Goal: Transaction & Acquisition: Purchase product/service

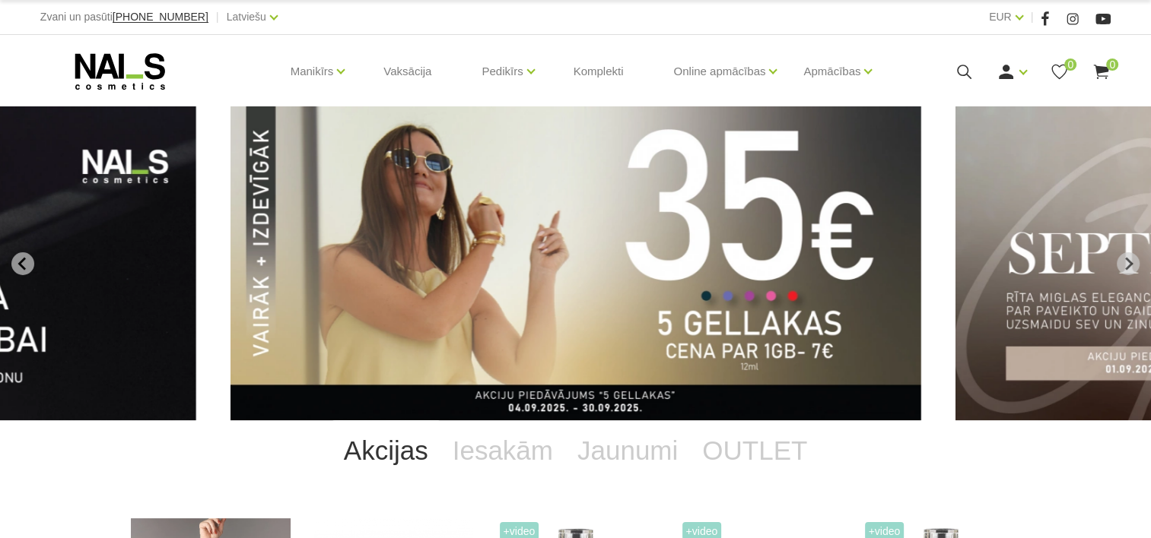
click at [958, 68] on icon at bounding box center [963, 71] width 19 height 19
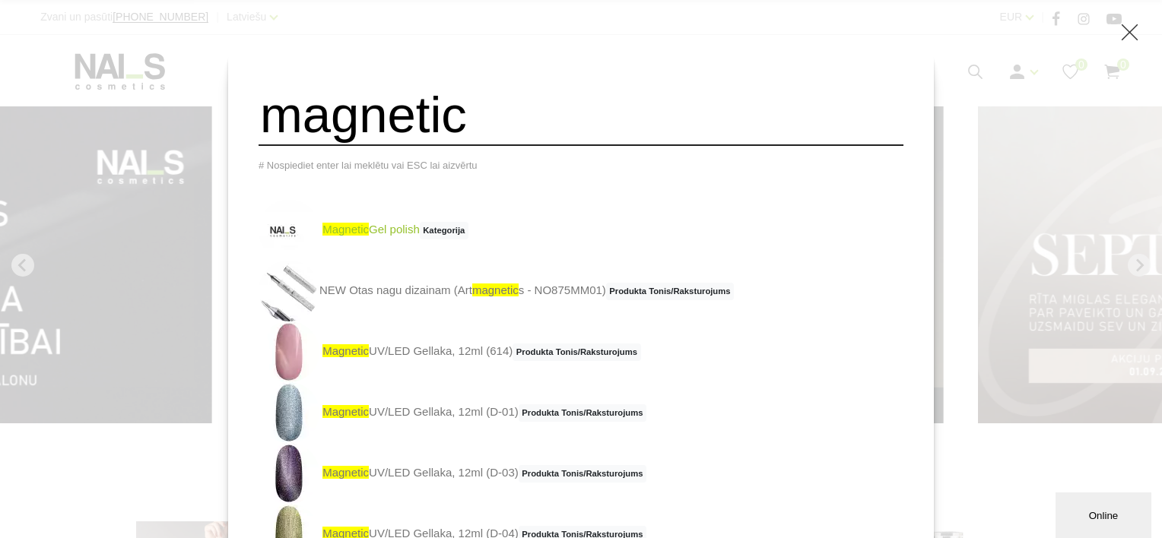
type input "magnetic"
click at [405, 238] on link "magnetic Gel polish Kategorija" at bounding box center [364, 230] width 210 height 61
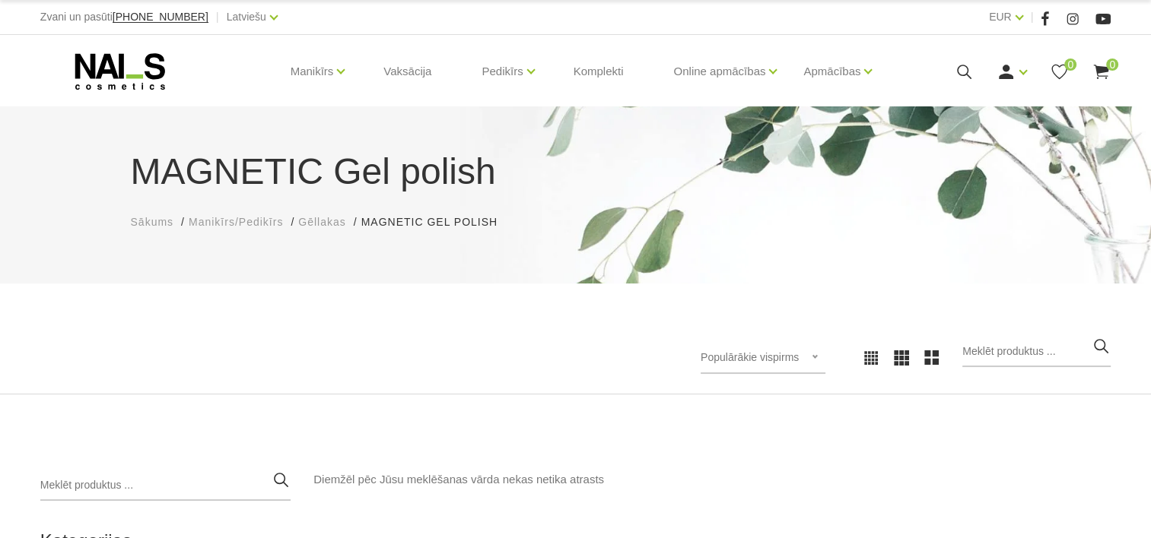
click at [957, 75] on icon at bounding box center [963, 71] width 19 height 19
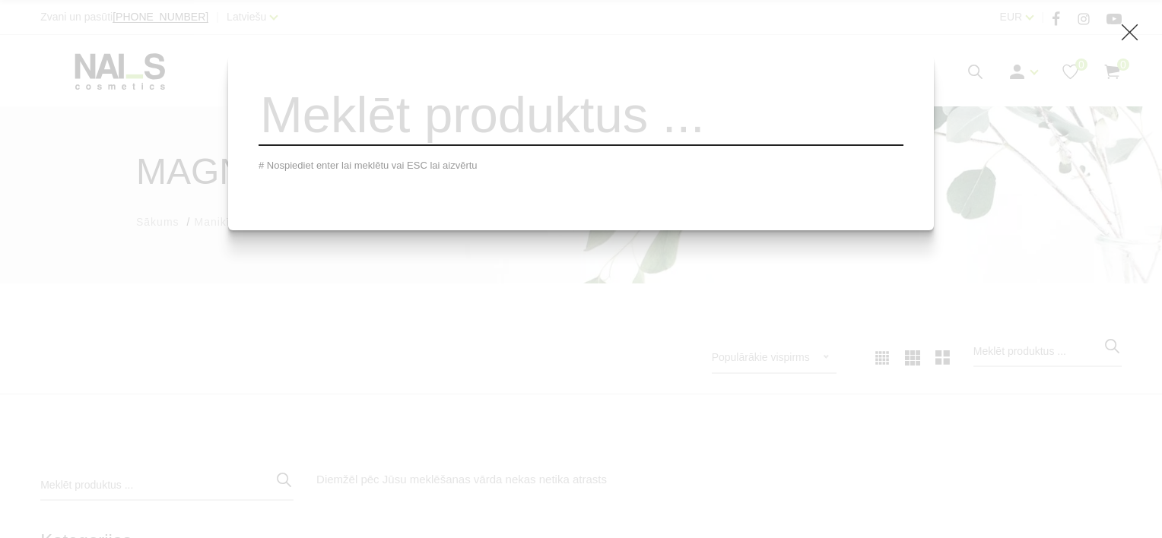
click at [455, 135] on input "search" at bounding box center [581, 115] width 645 height 62
click at [279, 289] on div "# Nospiediet enter lai meklētu vai ESC lai aizvērtu" at bounding box center [581, 269] width 1162 height 538
click at [230, 82] on div "# Nospiediet enter lai meklētu vai ESC lai aizvērtu" at bounding box center [581, 269] width 1162 height 538
click at [170, 77] on div "# Nospiediet enter lai meklētu vai ESC lai aizvērtu" at bounding box center [581, 269] width 1162 height 538
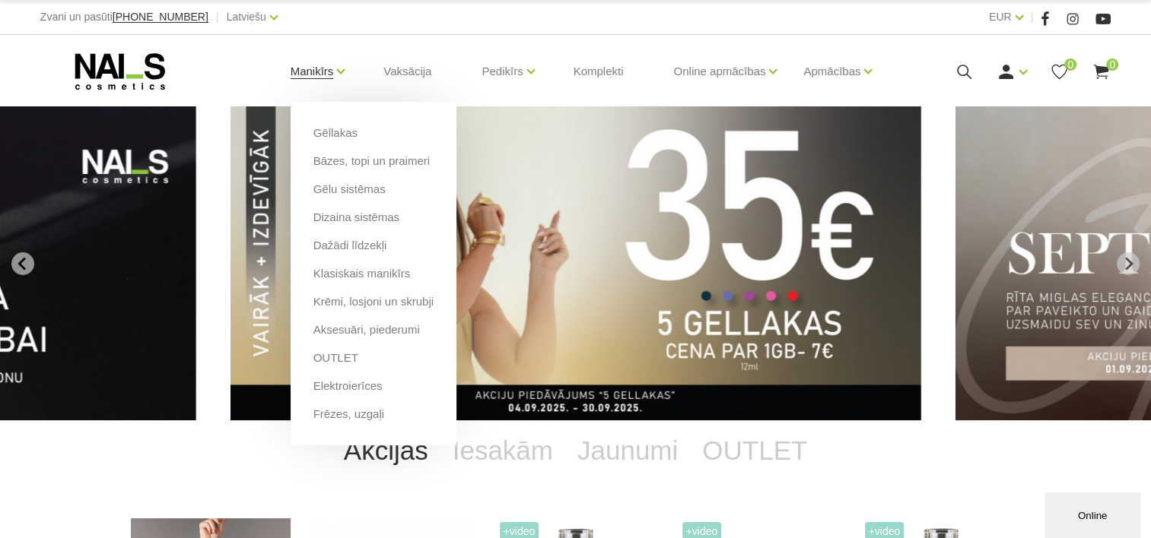
click at [334, 72] on link "Manikīrs" at bounding box center [311, 71] width 43 height 61
click at [328, 135] on link "Gēllakas" at bounding box center [335, 133] width 44 height 17
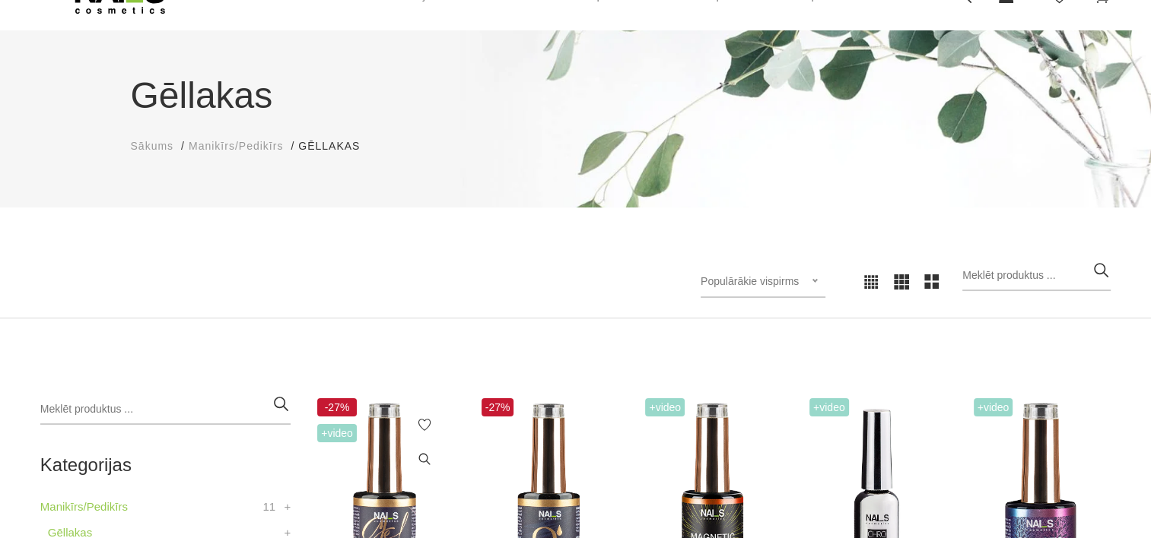
scroll to position [380, 0]
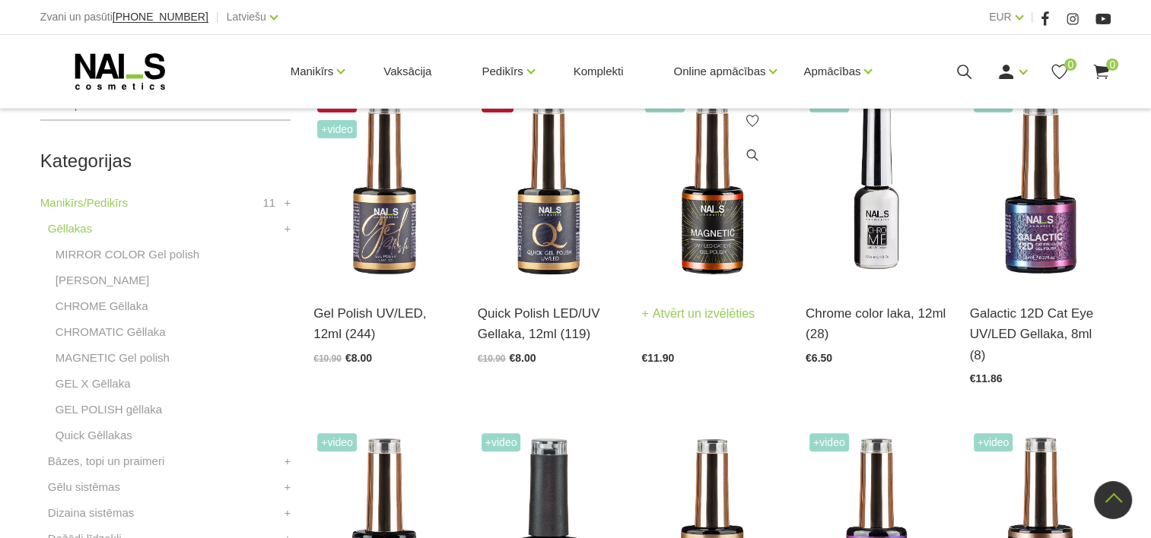
click at [706, 227] on img at bounding box center [711, 187] width 141 height 194
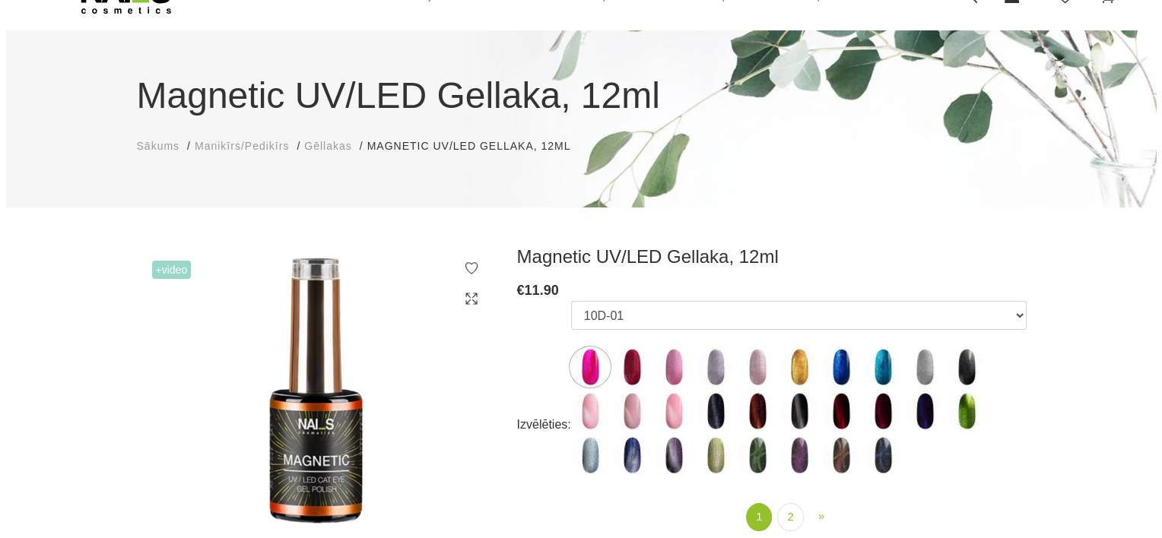
scroll to position [152, 0]
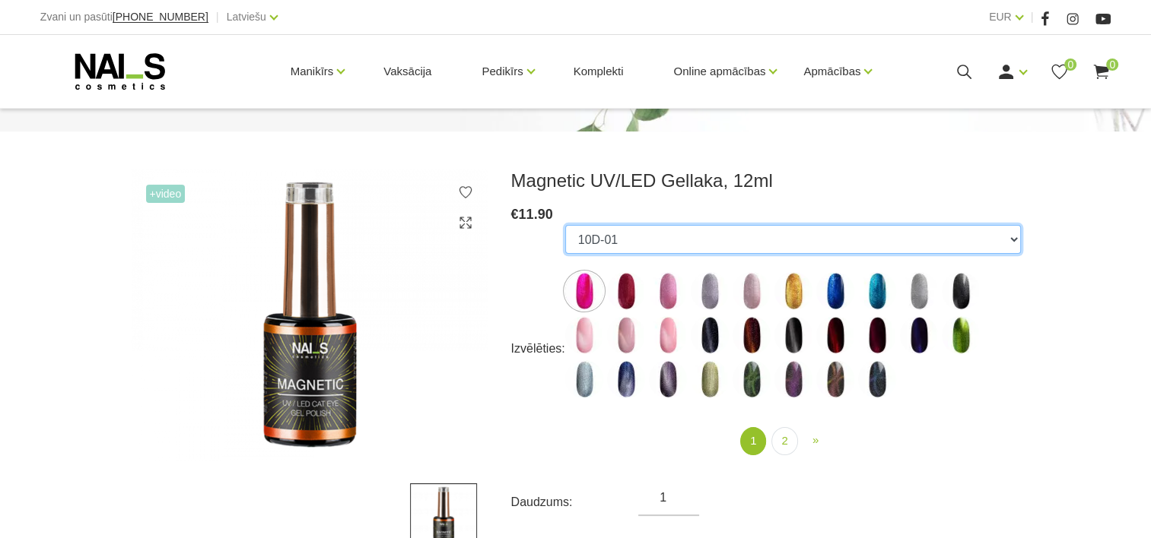
click at [730, 233] on select "10D-01 10D-04 10D-07 10D-08 10D-09 10D-13 10D-14 10D-15 10D-19 10D-20 607 614 6…" at bounding box center [792, 239] width 455 height 29
click at [642, 233] on select "10D-01 10D-04 10D-07 10D-08 10D-09 10D-13 10D-14 10D-15 10D-19 10D-20 607 614 6…" at bounding box center [792, 239] width 455 height 29
click at [565, 225] on select "10D-01 10D-04 10D-07 10D-08 10D-09 10D-13 10D-14 10D-15 10D-19 10D-20 607 614 6…" at bounding box center [792, 239] width 455 height 29
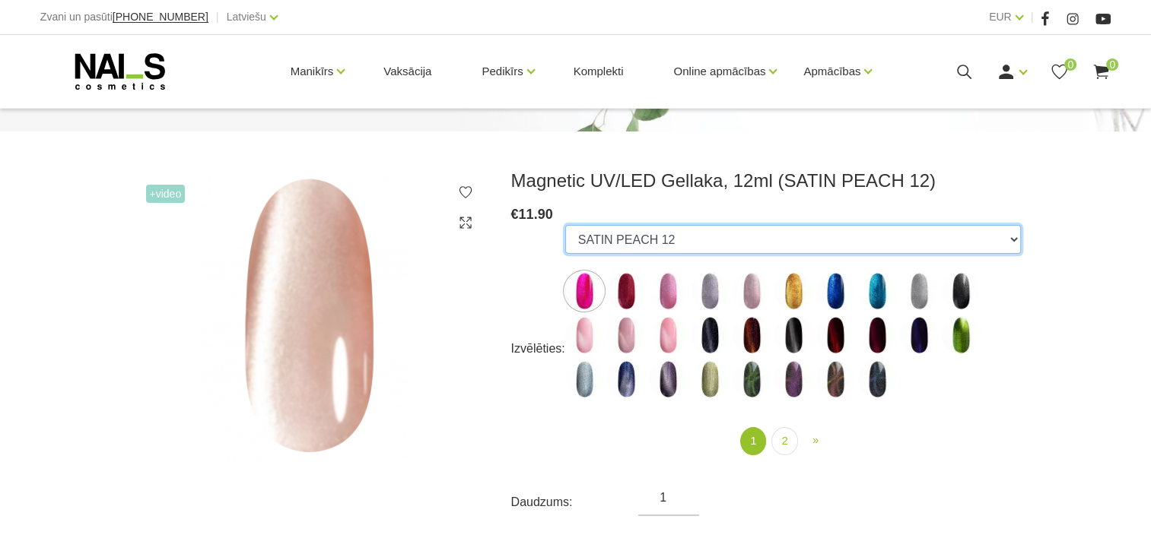
click at [659, 242] on select "10D-01 10D-04 10D-07 10D-08 10D-09 10D-13 10D-14 10D-15 10D-19 10D-20 607 614 6…" at bounding box center [792, 239] width 455 height 29
click at [565, 225] on select "10D-01 10D-04 10D-07 10D-08 10D-09 10D-13 10D-14 10D-15 10D-19 10D-20 607 614 6…" at bounding box center [792, 239] width 455 height 29
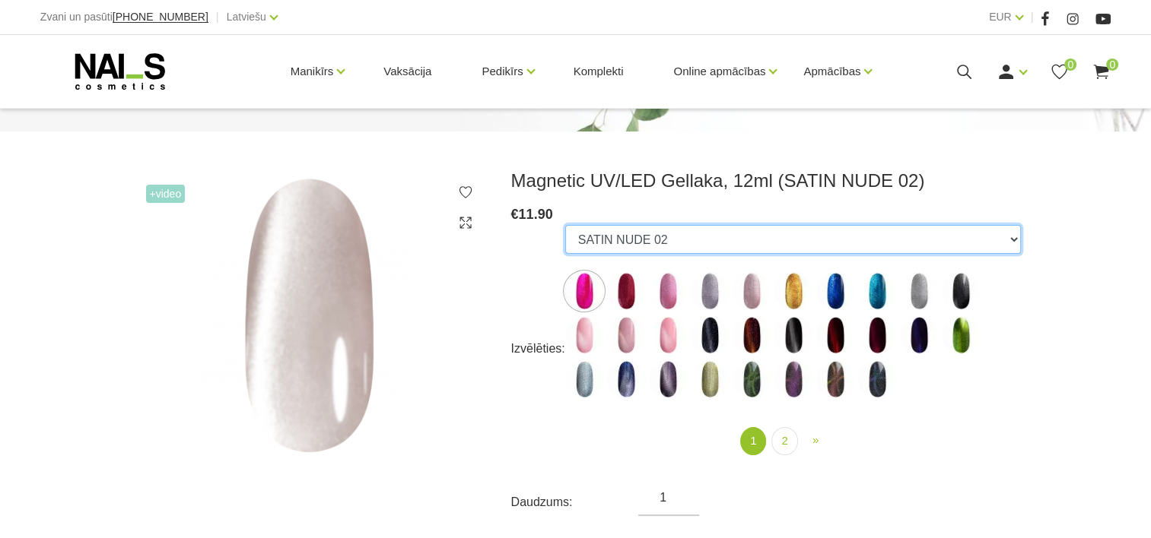
click at [649, 236] on select "10D-01 10D-04 10D-07 10D-08 10D-09 10D-13 10D-14 10D-15 10D-19 10D-20 607 614 6…" at bounding box center [792, 239] width 455 height 29
click at [565, 225] on select "10D-01 10D-04 10D-07 10D-08 10D-09 10D-13 10D-14 10D-15 10D-19 10D-20 607 614 6…" at bounding box center [792, 239] width 455 height 29
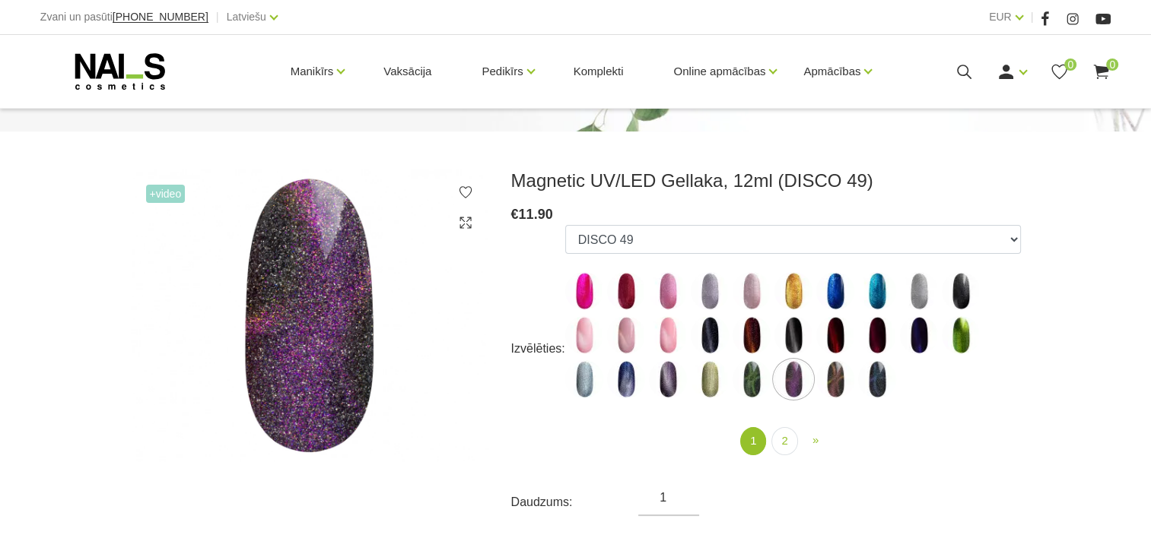
click at [637, 254] on ul "10D-01 10D-04 10D-07 10D-08 10D-09 10D-13 10D-14 10D-15 10D-19 10D-20 607 614 6…" at bounding box center [792, 314] width 455 height 179
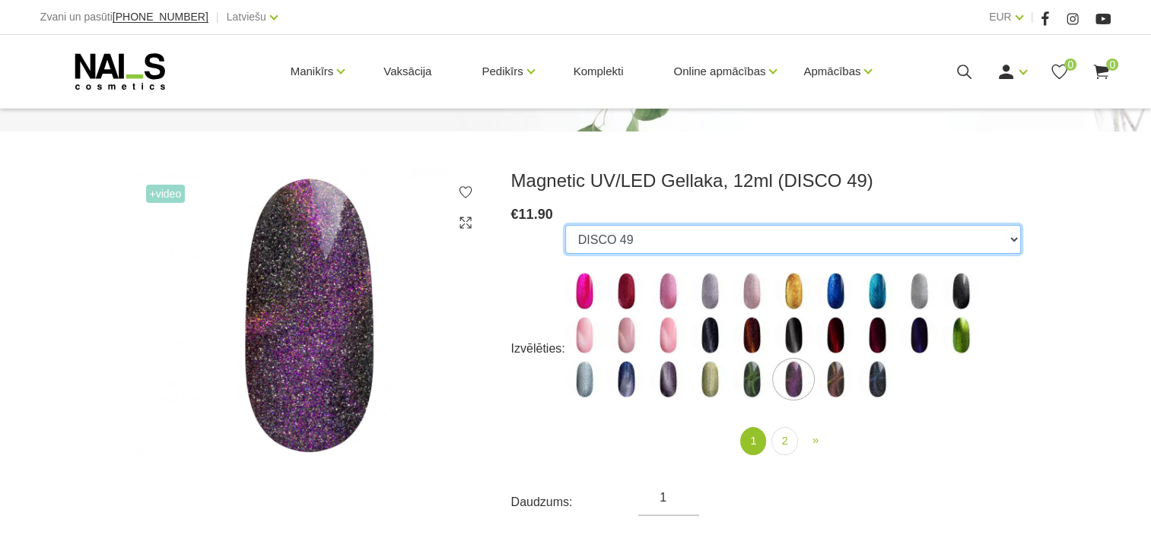
click at [636, 246] on select "10D-01 10D-04 10D-07 10D-08 10D-09 10D-13 10D-14 10D-15 10D-19 10D-20 607 614 6…" at bounding box center [792, 239] width 455 height 29
click at [565, 225] on select "10D-01 10D-04 10D-07 10D-08 10D-09 10D-13 10D-14 10D-15 10D-19 10D-20 607 614 6…" at bounding box center [792, 239] width 455 height 29
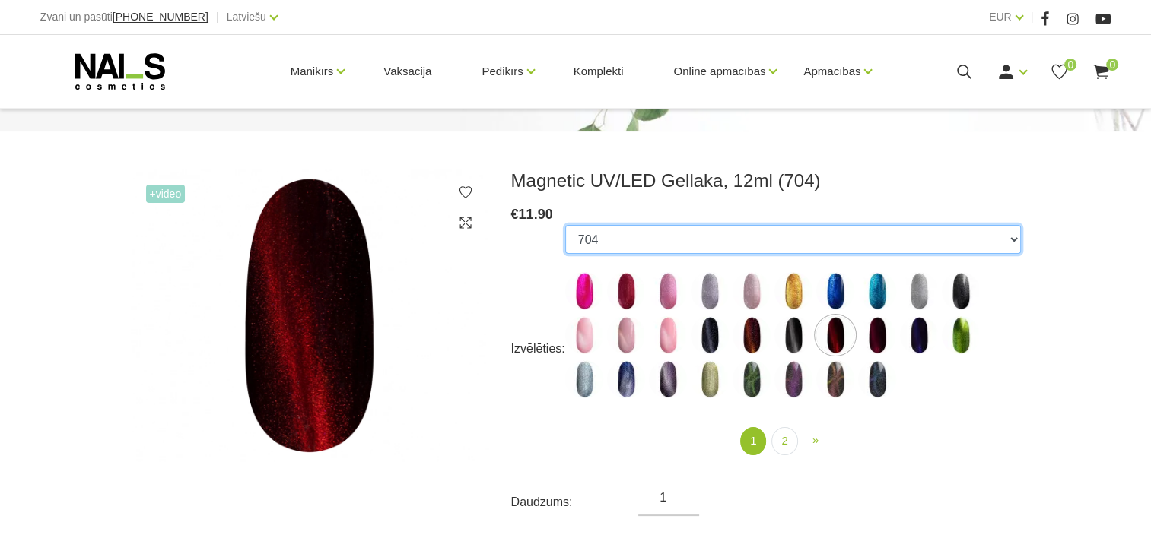
click at [600, 241] on select "10D-01 10D-04 10D-07 10D-08 10D-09 10D-13 10D-14 10D-15 10D-19 10D-20 607 614 6…" at bounding box center [792, 239] width 455 height 29
select select "4835"
click at [565, 225] on select "10D-01 10D-04 10D-07 10D-08 10D-09 10D-13 10D-14 10D-15 10D-19 10D-20 607 614 6…" at bounding box center [792, 239] width 455 height 29
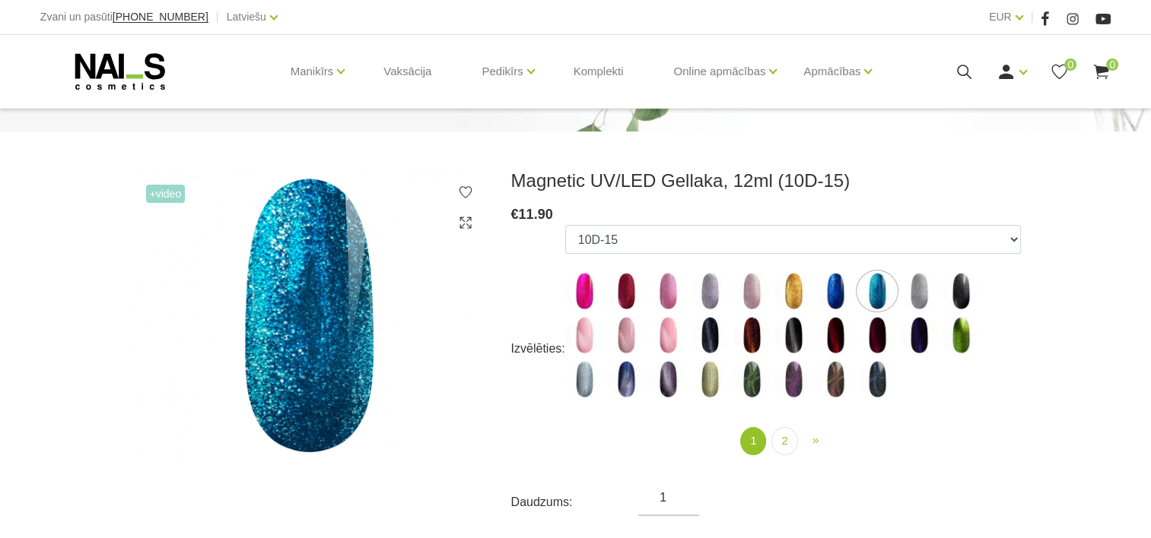
click at [963, 74] on icon at bounding box center [963, 71] width 19 height 19
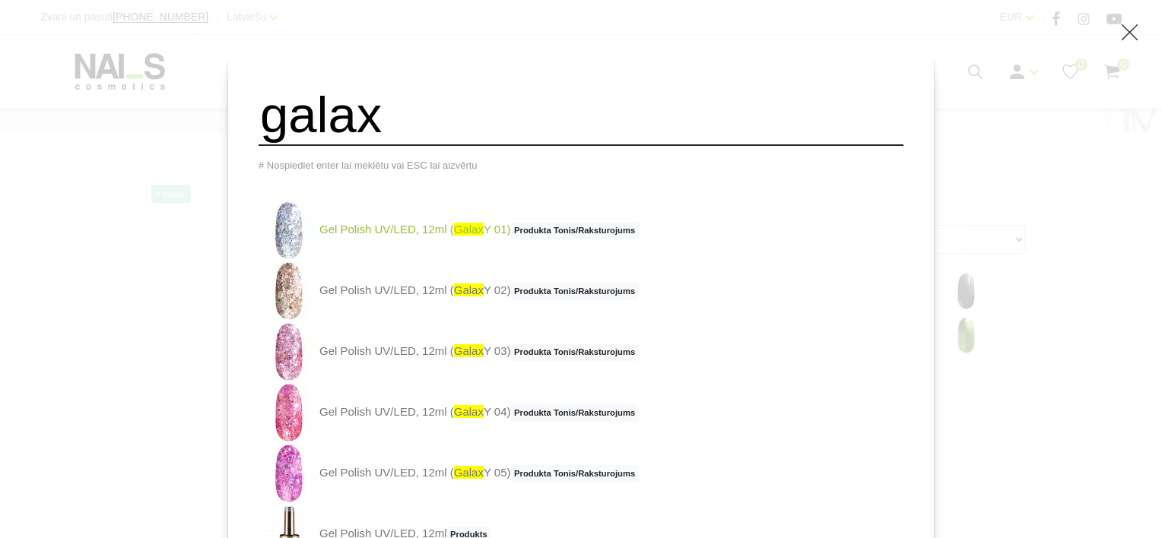
type input "galax"
click at [484, 236] on span "galax" at bounding box center [469, 229] width 30 height 13
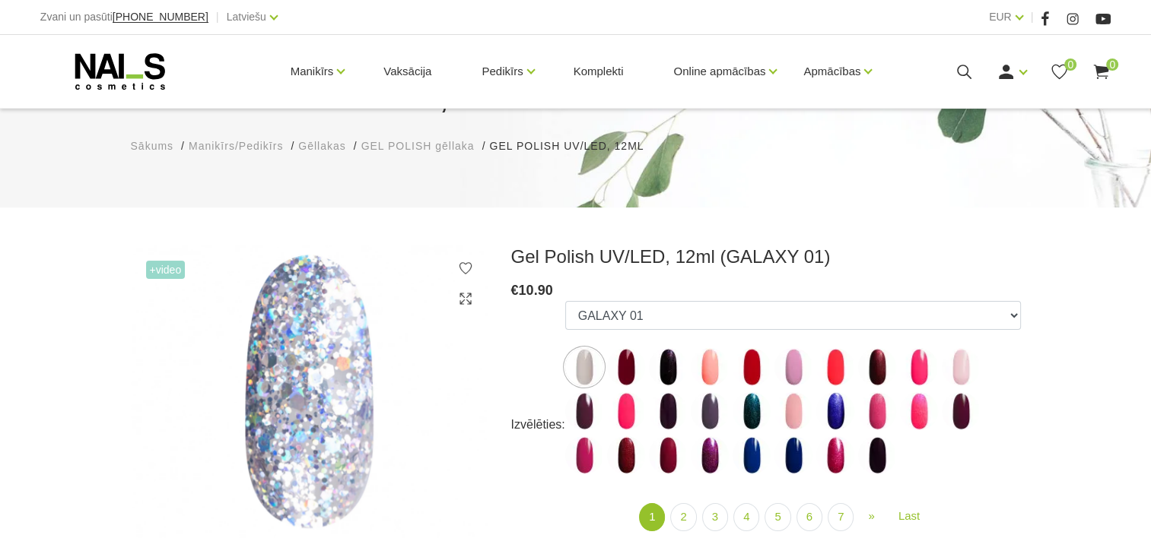
scroll to position [228, 0]
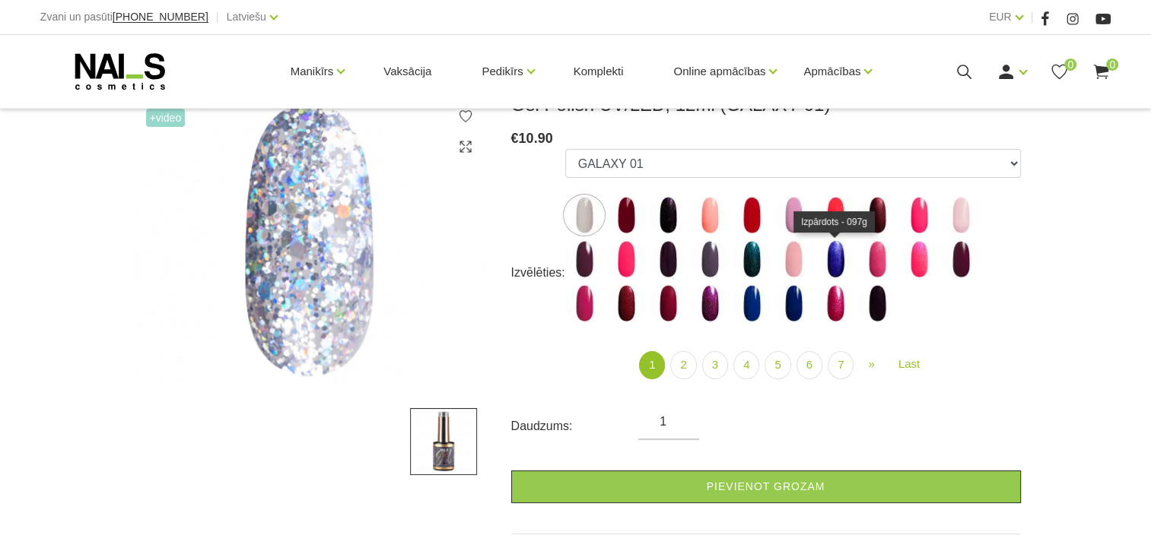
click at [847, 255] on img at bounding box center [835, 259] width 38 height 38
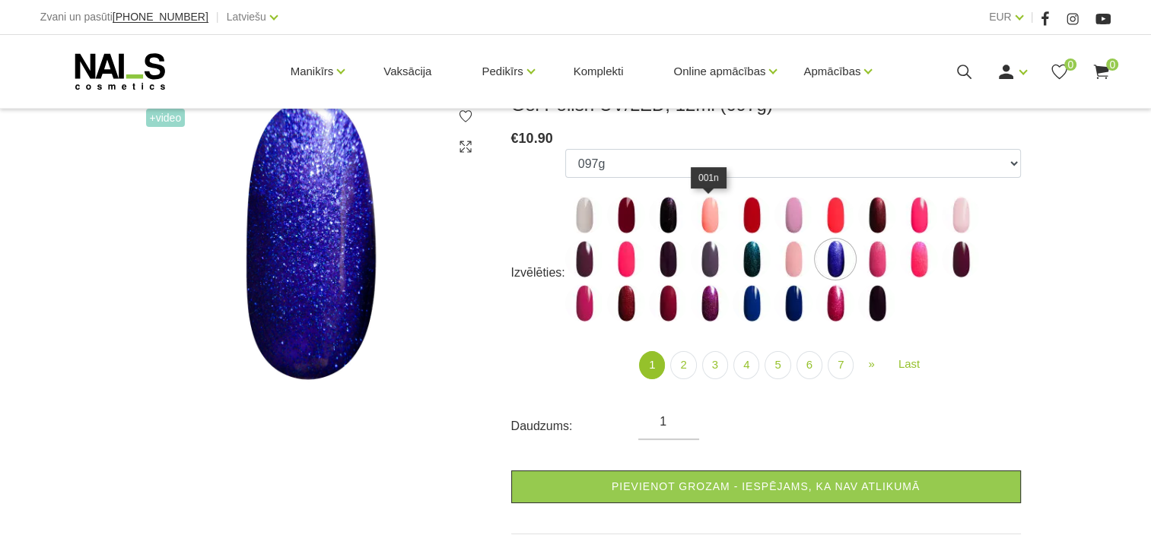
click at [708, 211] on img at bounding box center [709, 215] width 38 height 38
select select "3946"
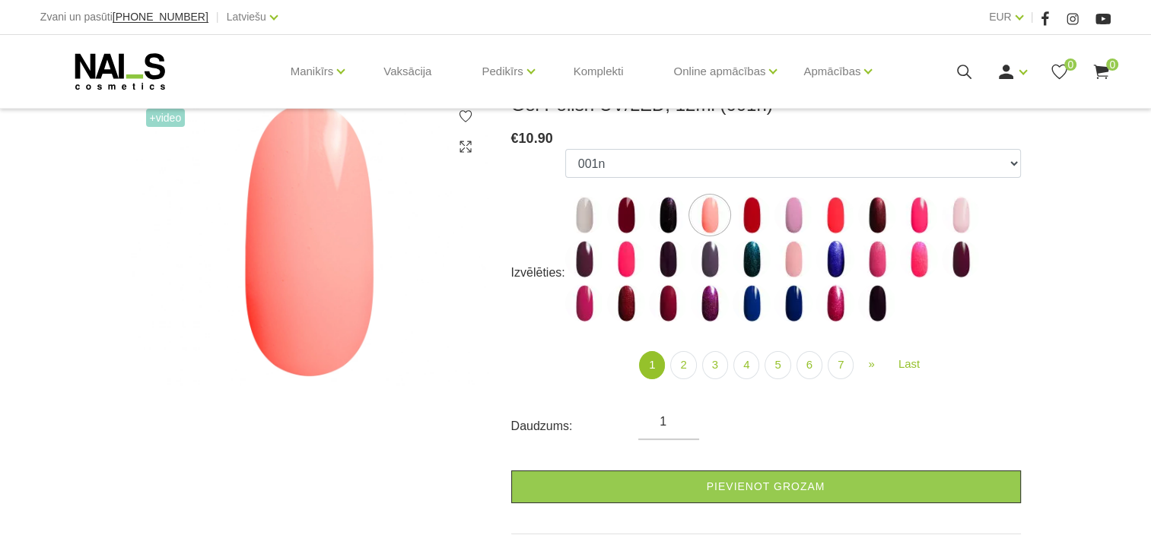
click at [960, 73] on icon at bounding box center [963, 71] width 19 height 19
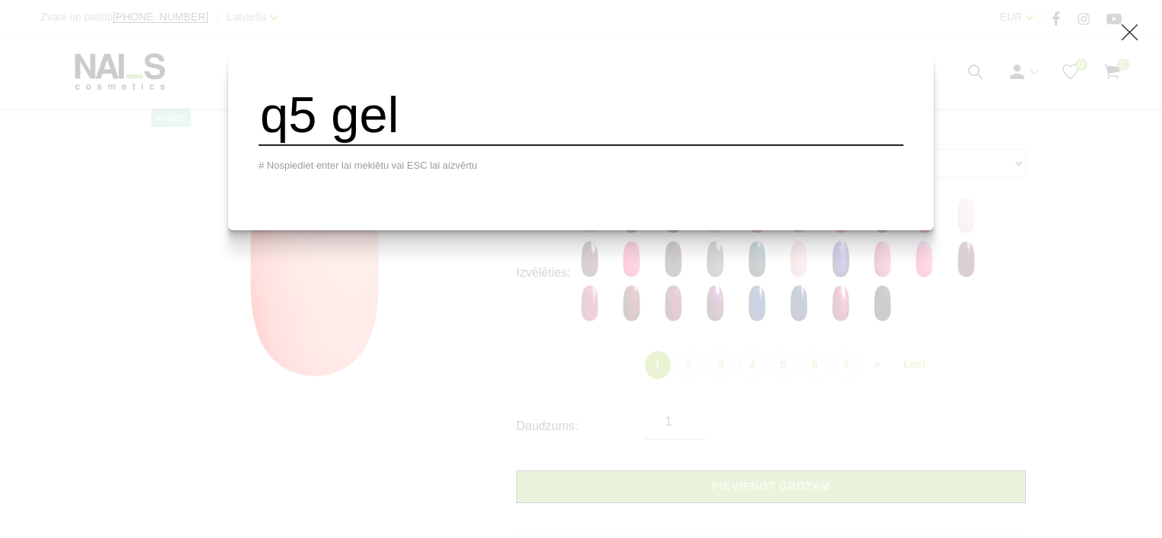
type input "q5 gel"
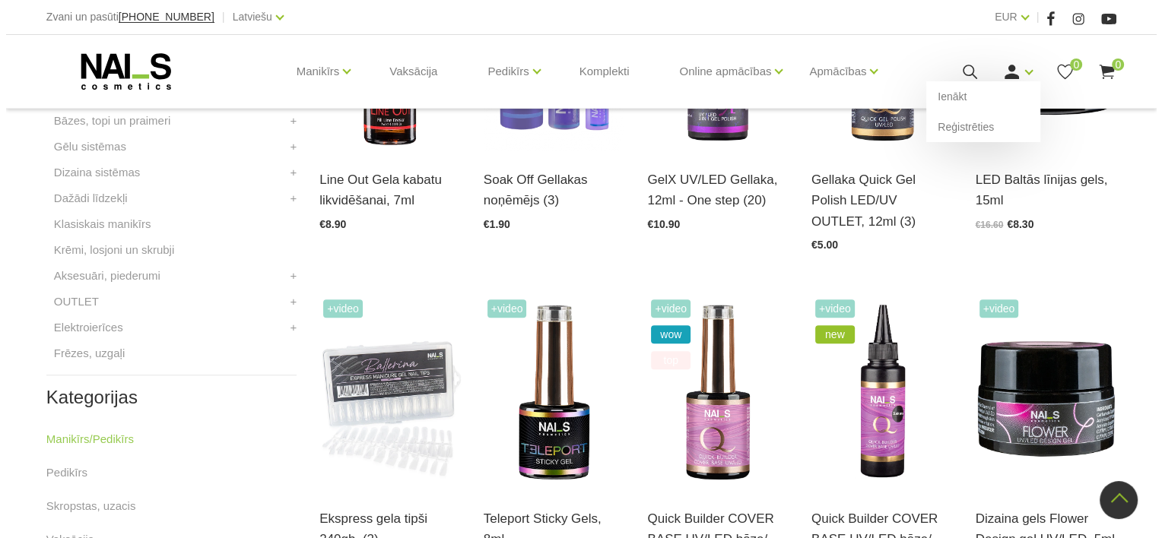
scroll to position [456, 0]
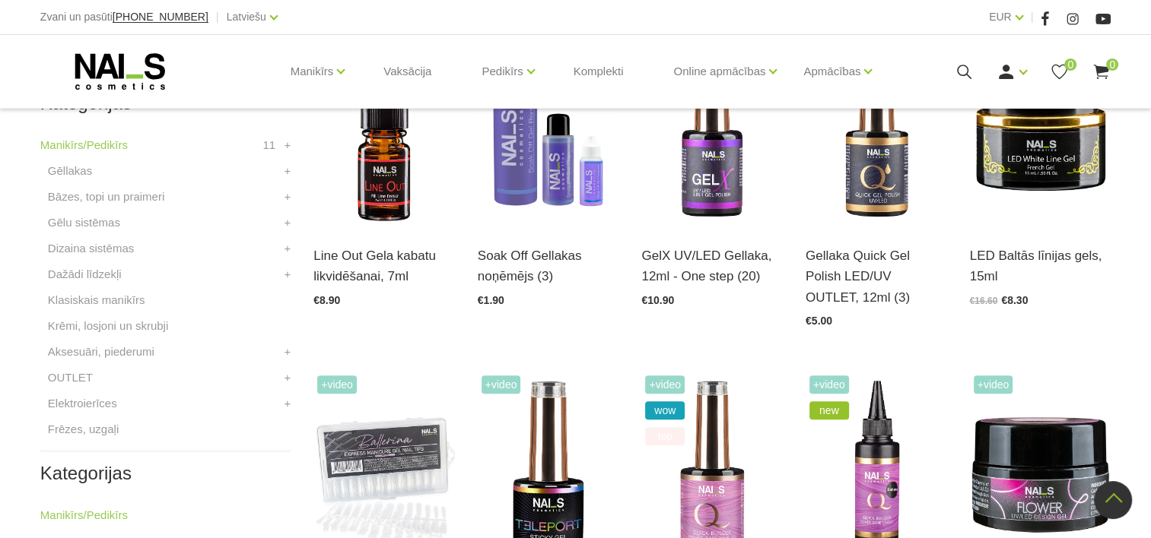
click at [972, 60] on div "Manikīrs Gēllakas Bāzes, topi un praimeri Gēlu sistēmas Dizaina sistēmas Dažādi…" at bounding box center [575, 71] width 1070 height 73
click at [967, 68] on use at bounding box center [964, 72] width 14 height 14
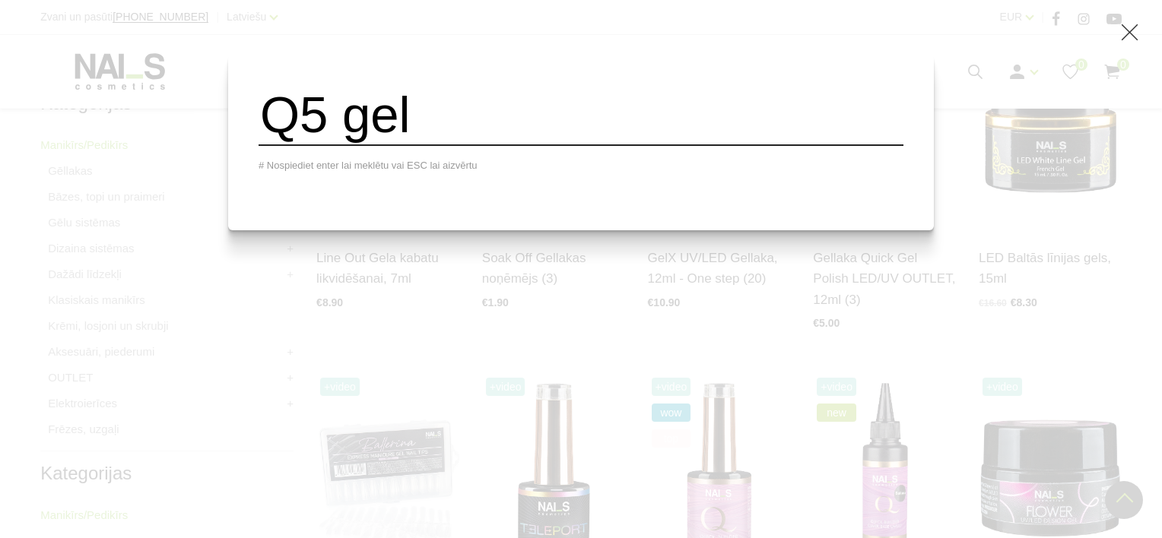
type input "Q5 gel"
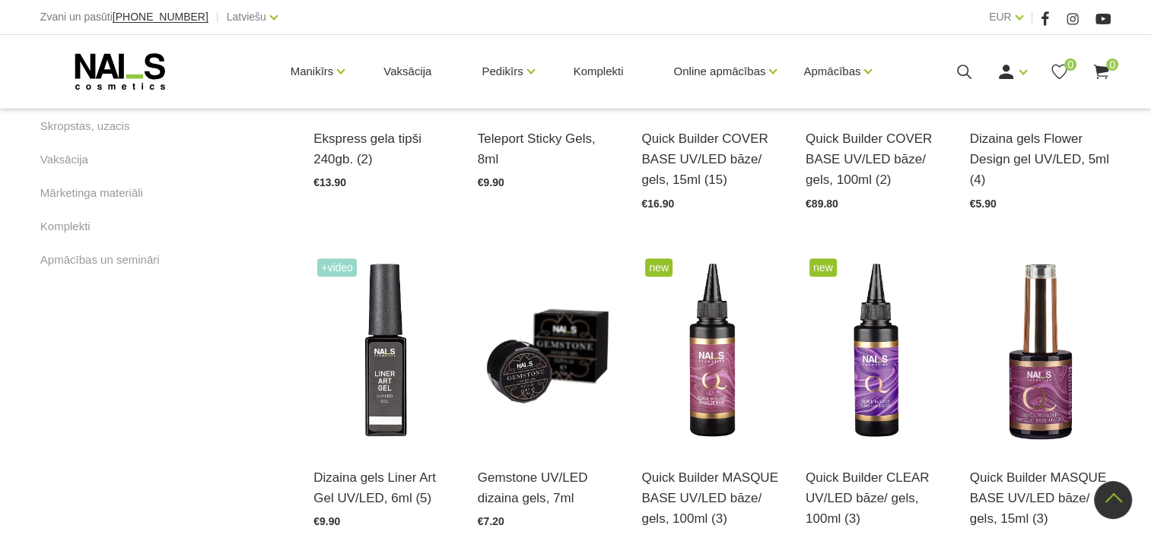
scroll to position [989, 0]
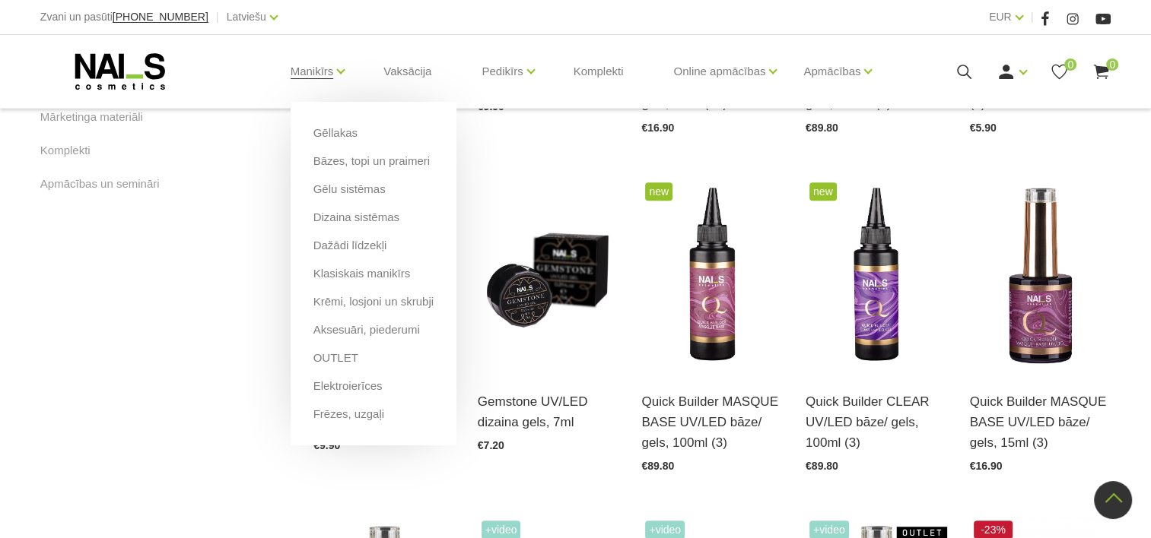
click at [338, 179] on li "Bāzes, topi un praimeri" at bounding box center [373, 167] width 120 height 28
click at [340, 198] on li "Gēlu sistēmas" at bounding box center [373, 195] width 120 height 28
click at [344, 189] on link "Gēlu sistēmas" at bounding box center [349, 189] width 72 height 17
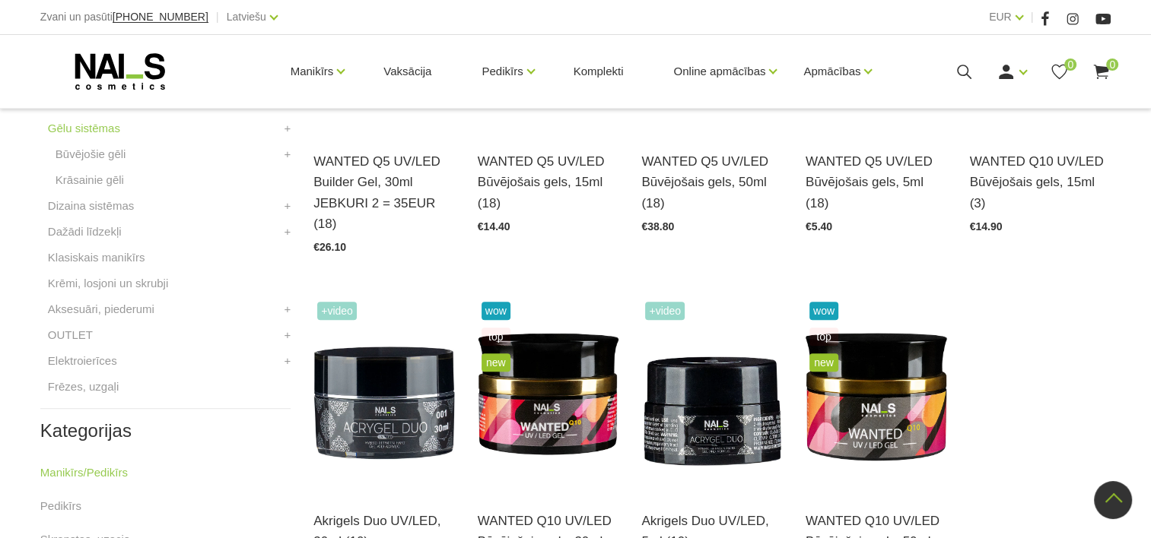
scroll to position [380, 0]
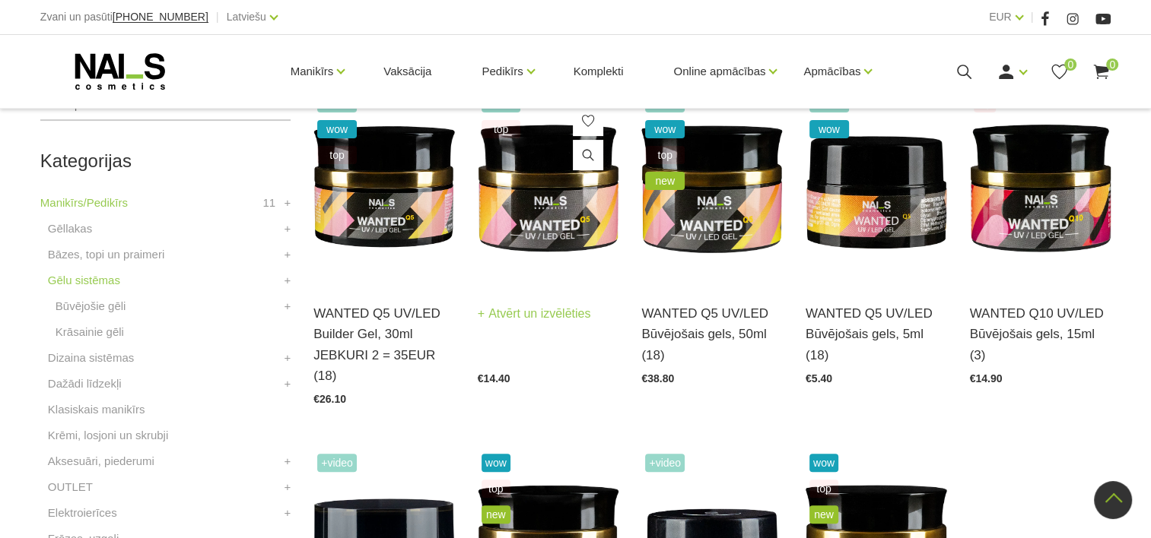
click at [560, 208] on img at bounding box center [548, 187] width 141 height 194
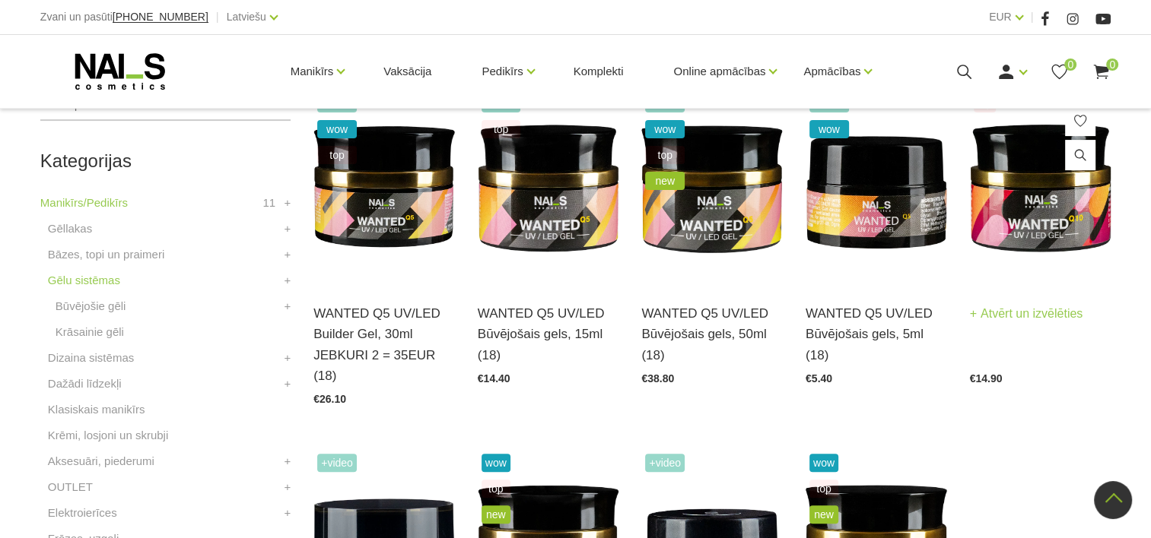
click at [1029, 200] on img at bounding box center [1040, 187] width 141 height 194
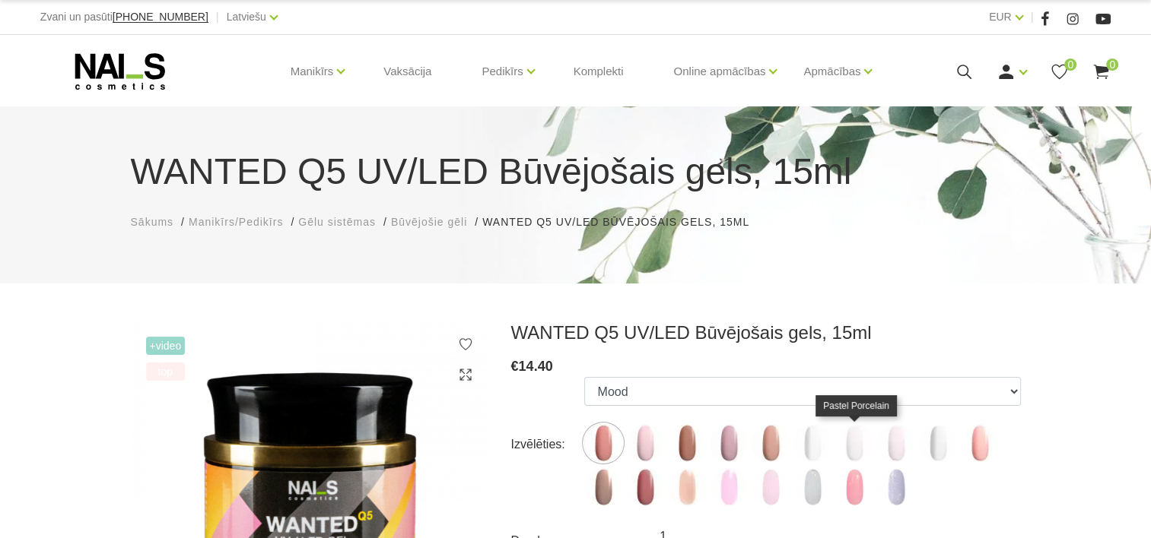
click at [845, 443] on img at bounding box center [854, 443] width 38 height 38
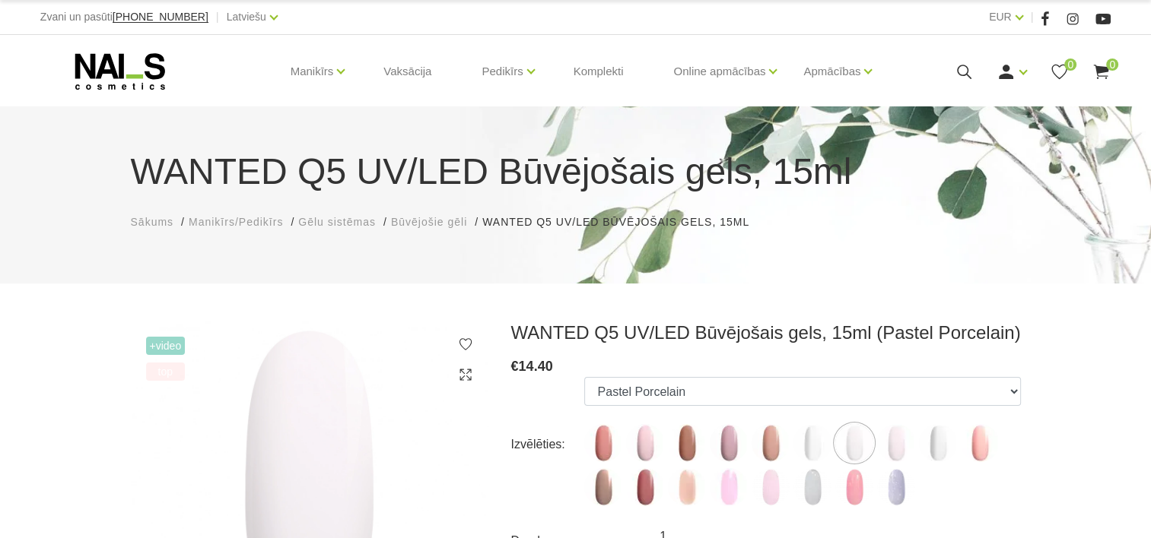
scroll to position [76, 0]
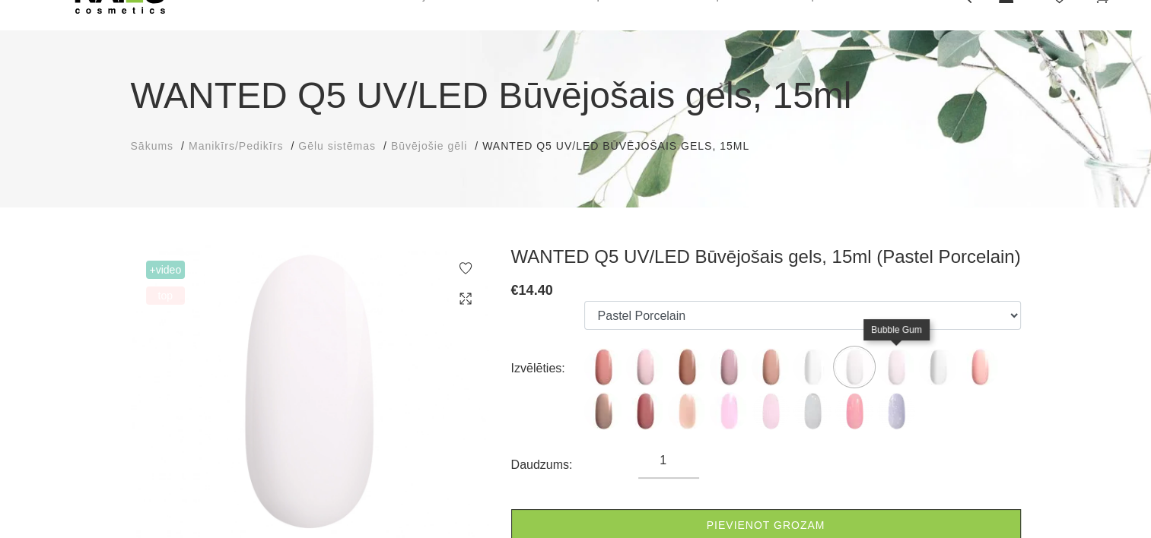
click at [898, 369] on img at bounding box center [896, 367] width 38 height 38
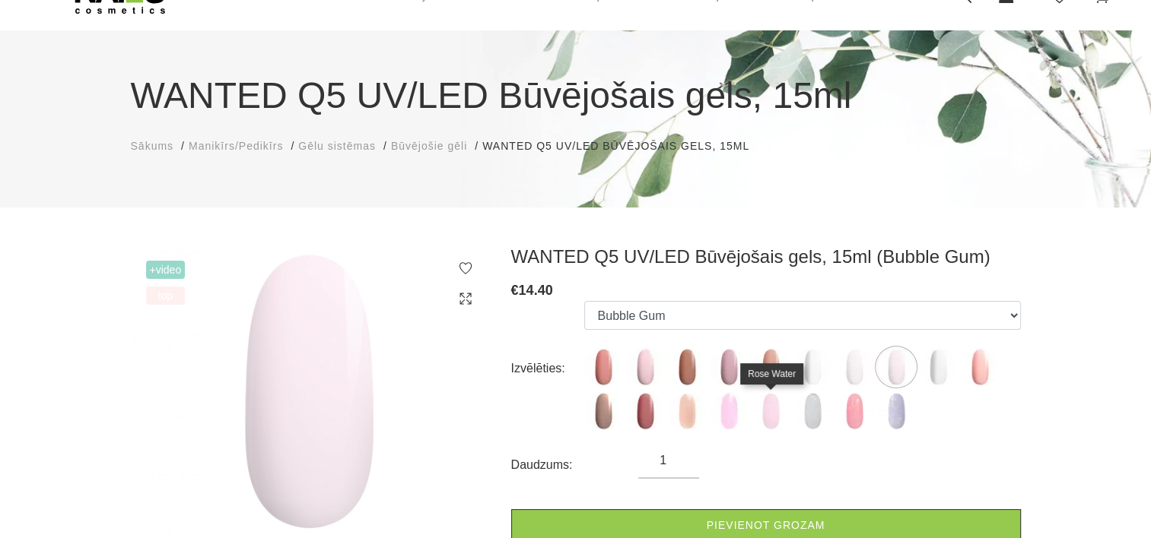
click at [773, 400] on img at bounding box center [770, 411] width 38 height 38
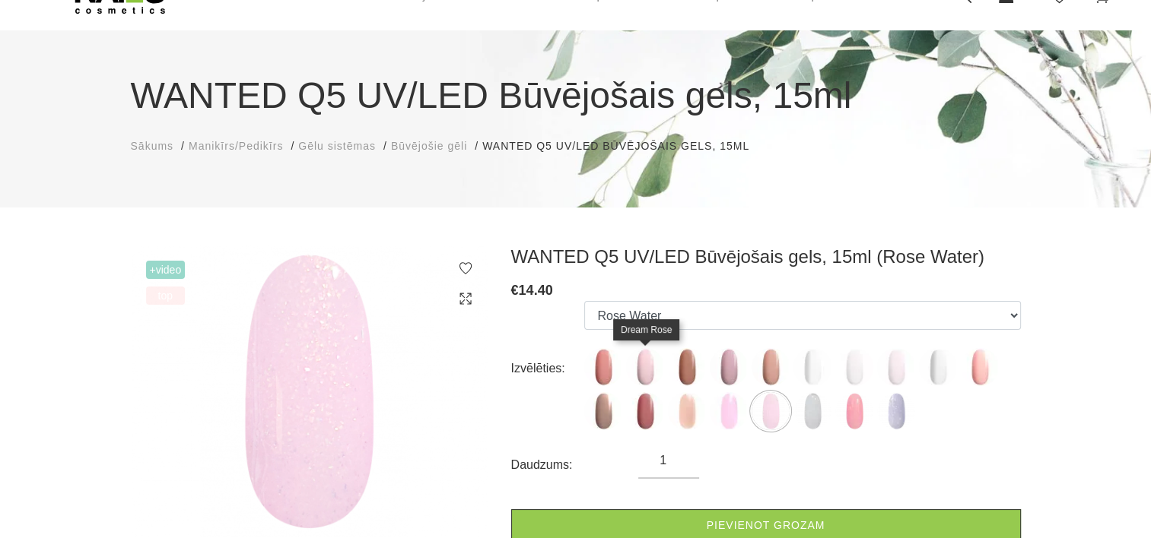
click at [638, 360] on img at bounding box center [645, 367] width 38 height 38
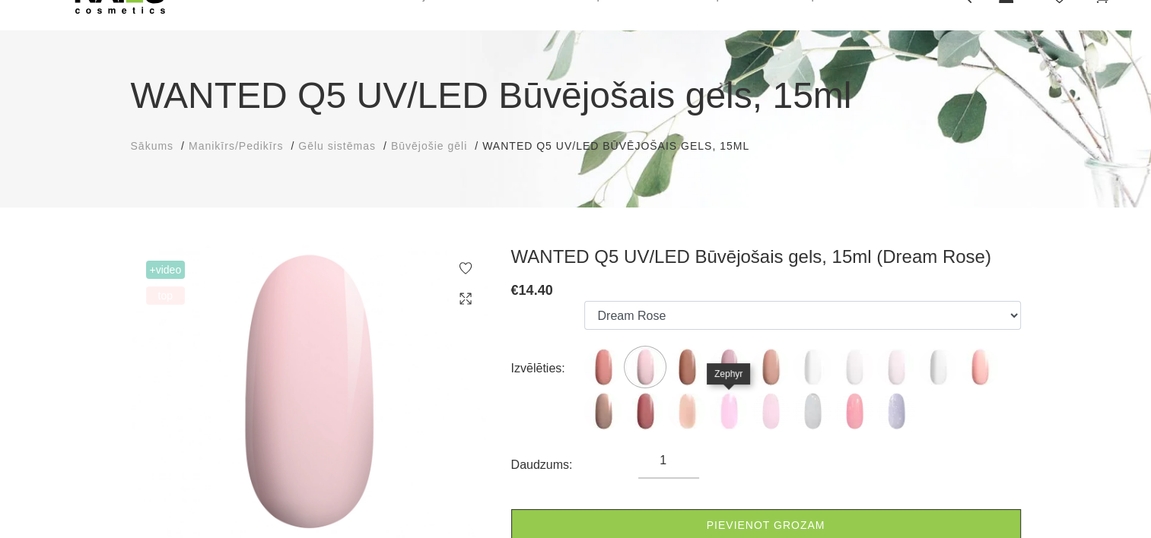
click at [726, 409] on img at bounding box center [728, 411] width 38 height 38
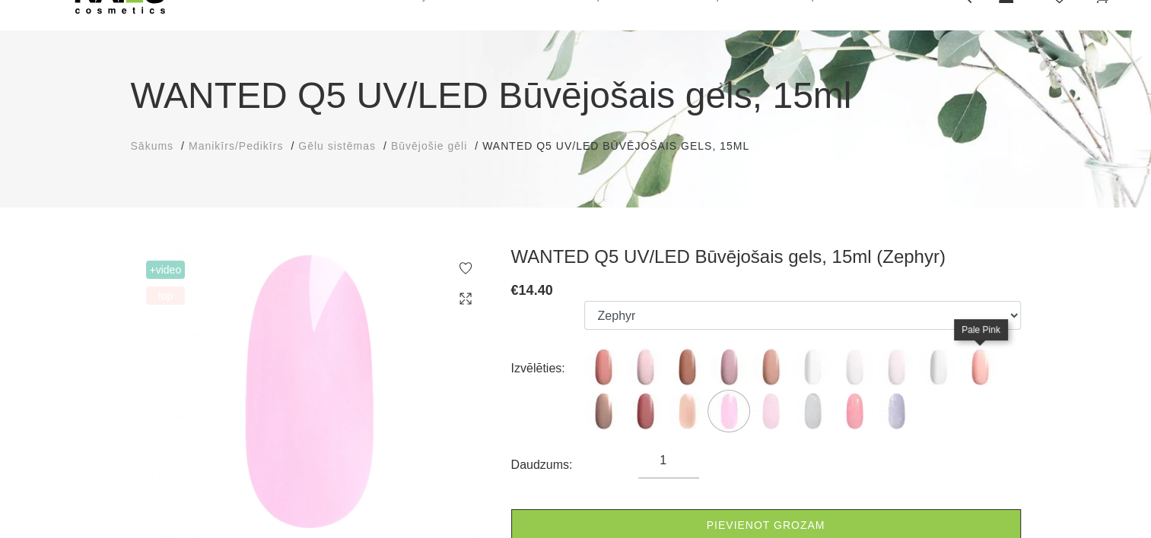
click at [983, 368] on img at bounding box center [979, 367] width 38 height 38
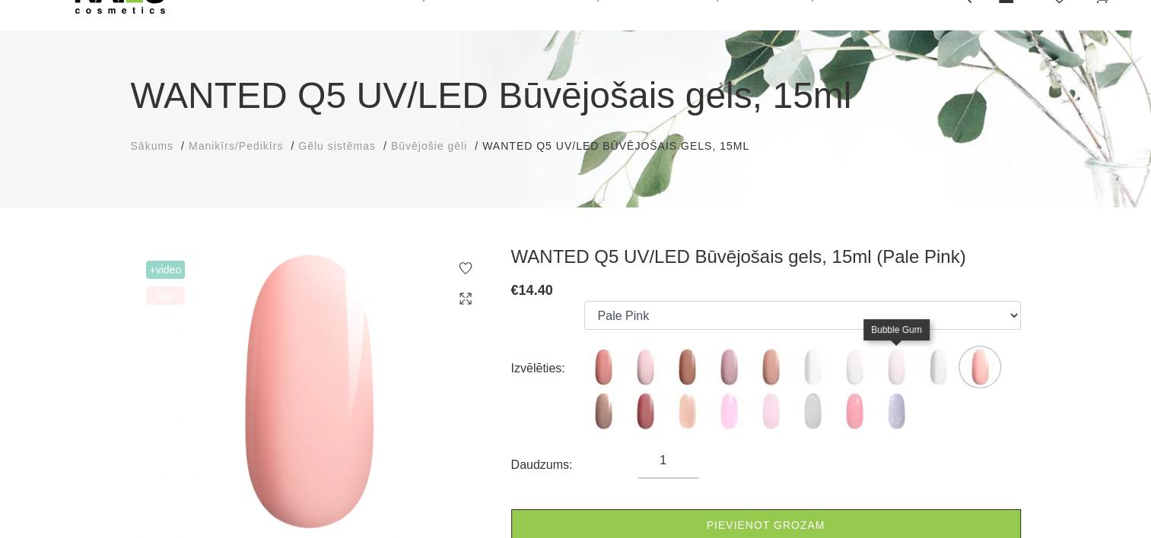
click at [903, 368] on img at bounding box center [896, 367] width 38 height 38
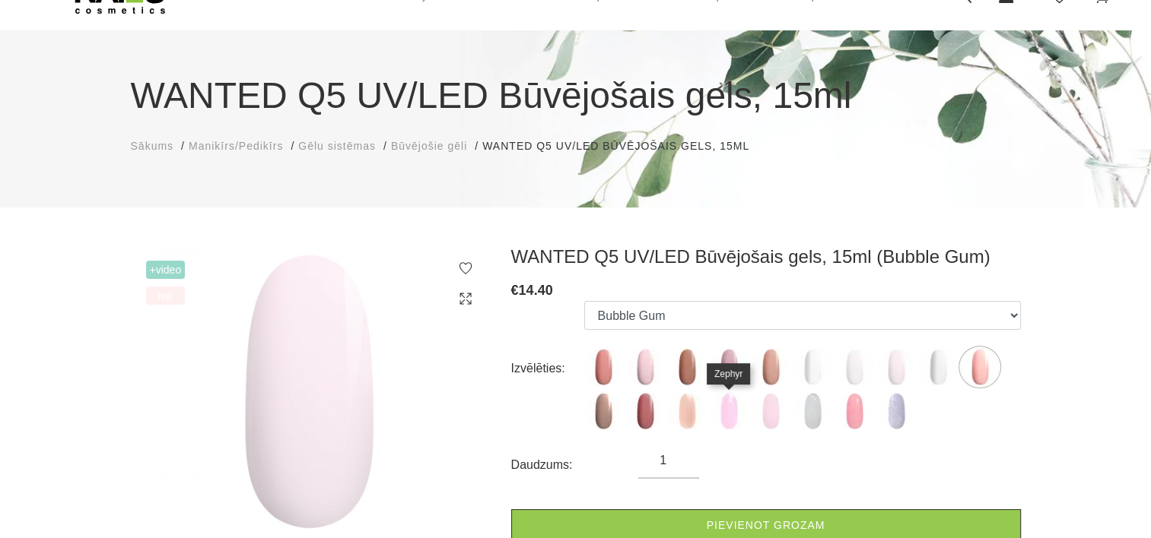
click at [724, 420] on img at bounding box center [728, 411] width 38 height 38
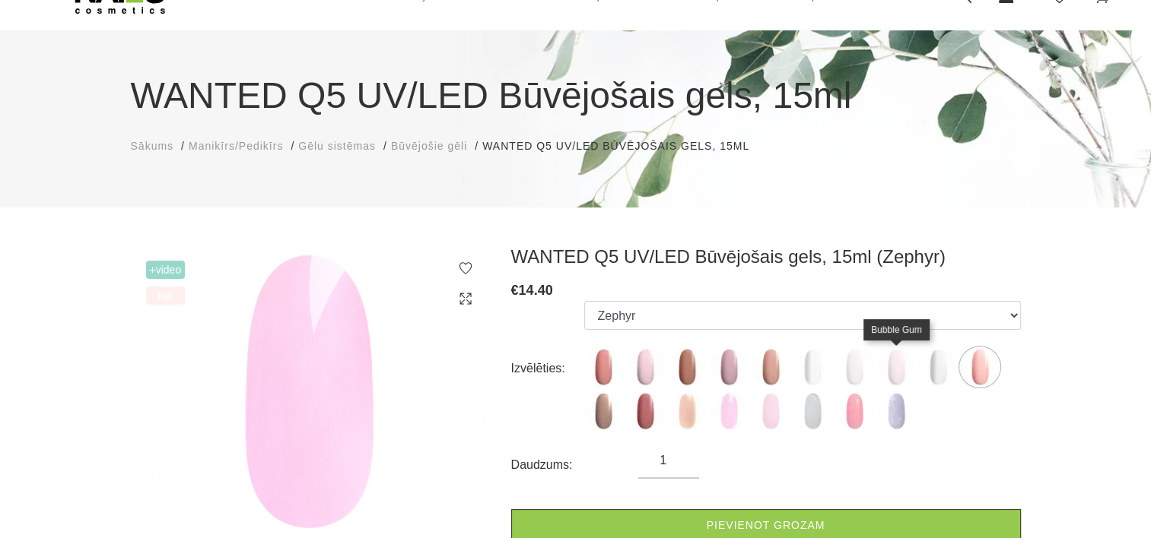
click at [897, 376] on img at bounding box center [896, 367] width 38 height 38
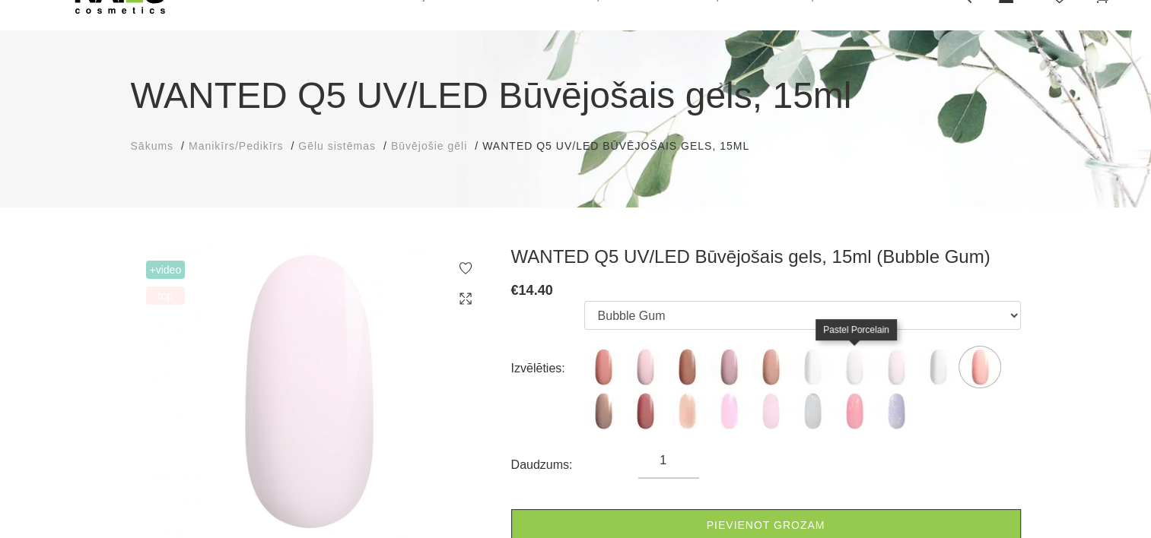
click at [852, 370] on img at bounding box center [854, 367] width 38 height 38
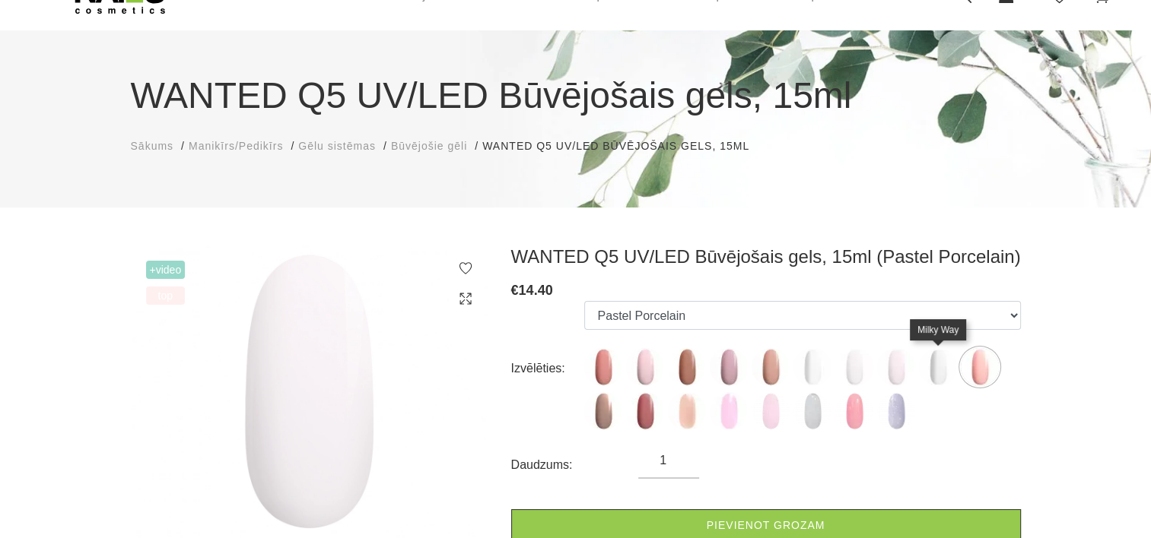
click at [941, 373] on img at bounding box center [938, 367] width 38 height 38
select select "5850"
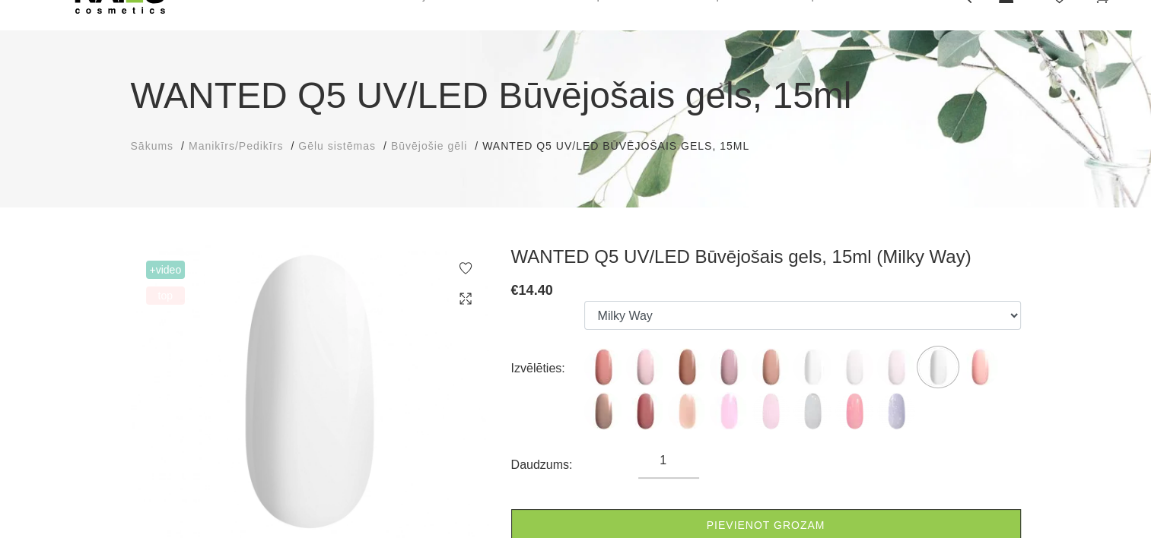
scroll to position [0, 0]
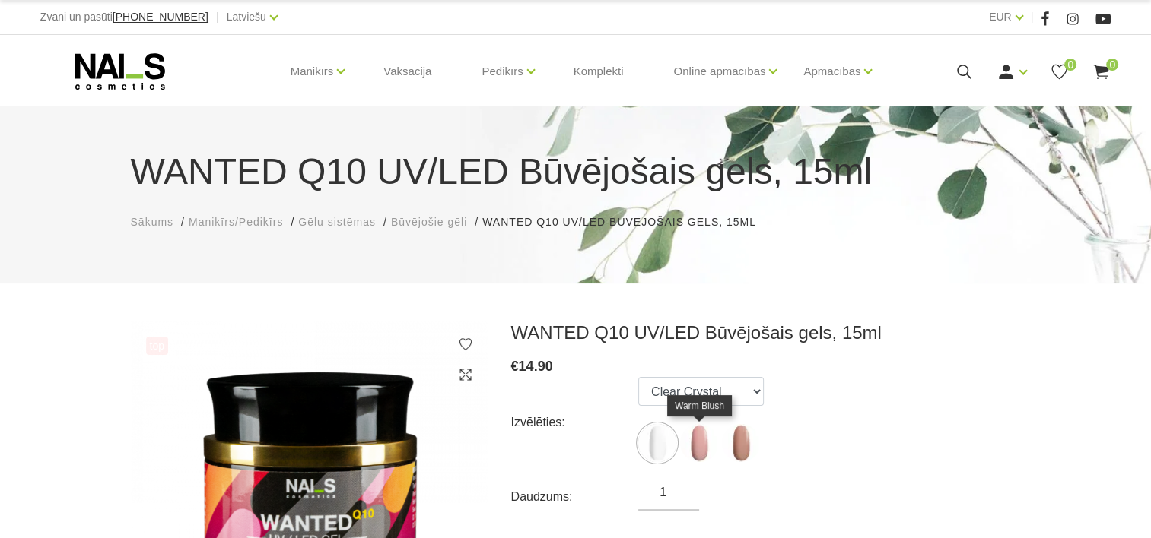
click at [697, 440] on img at bounding box center [699, 443] width 38 height 38
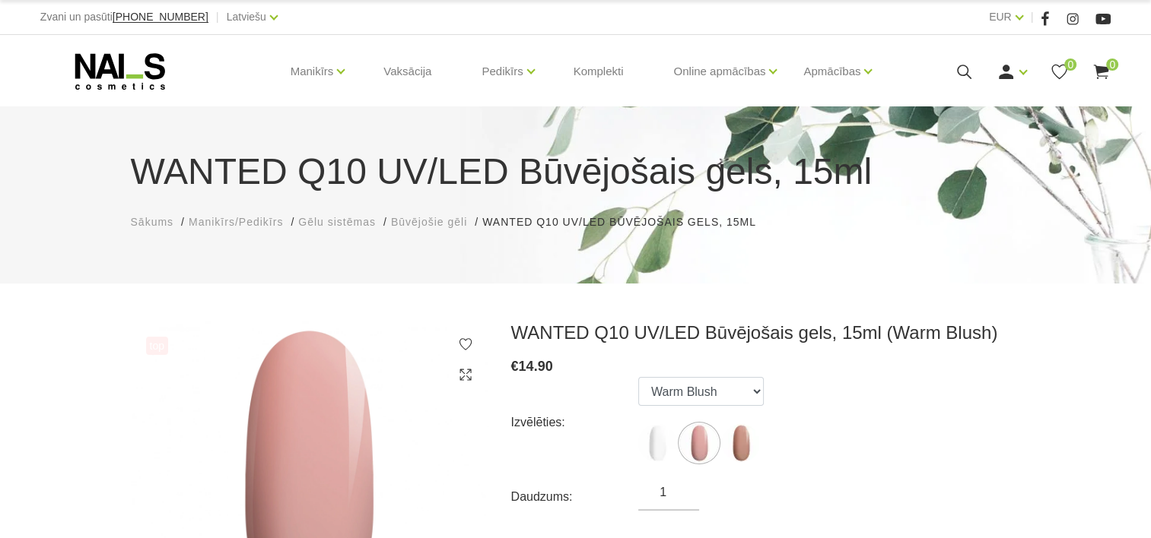
scroll to position [76, 0]
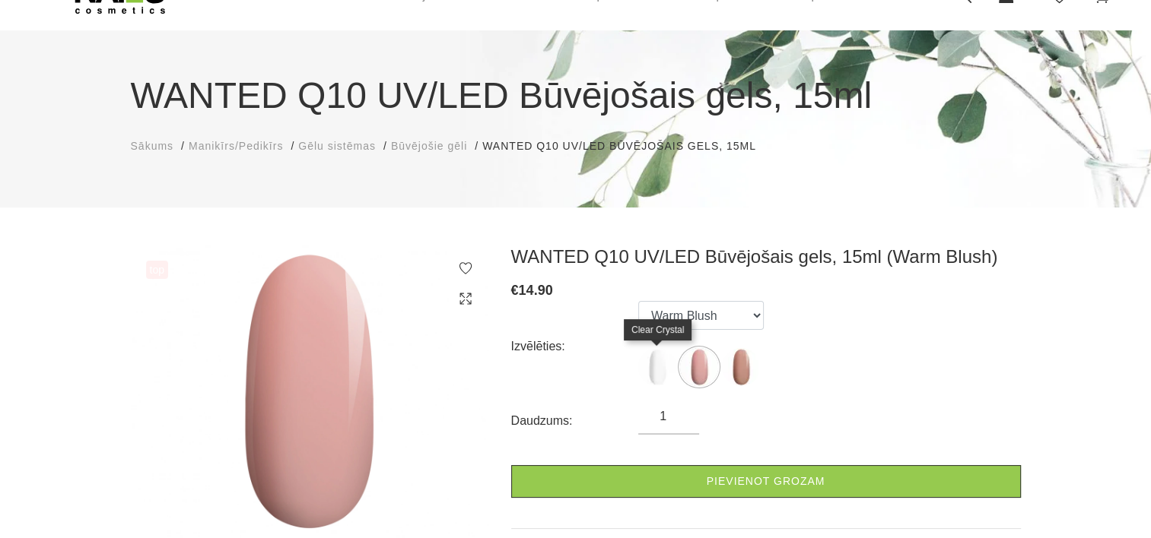
click at [649, 370] on img at bounding box center [657, 367] width 38 height 38
select select "4669"
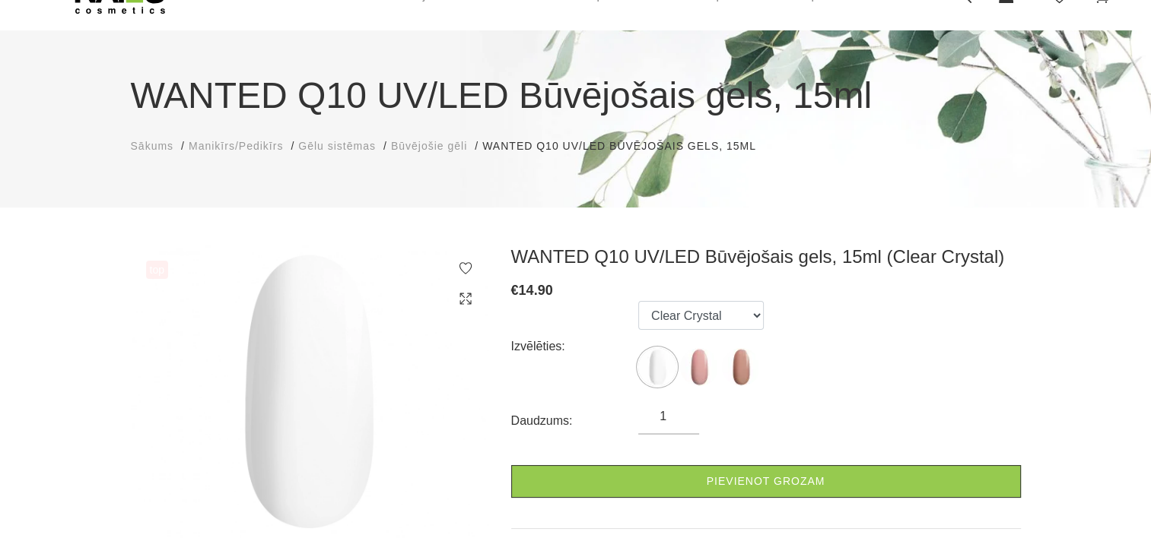
scroll to position [0, 0]
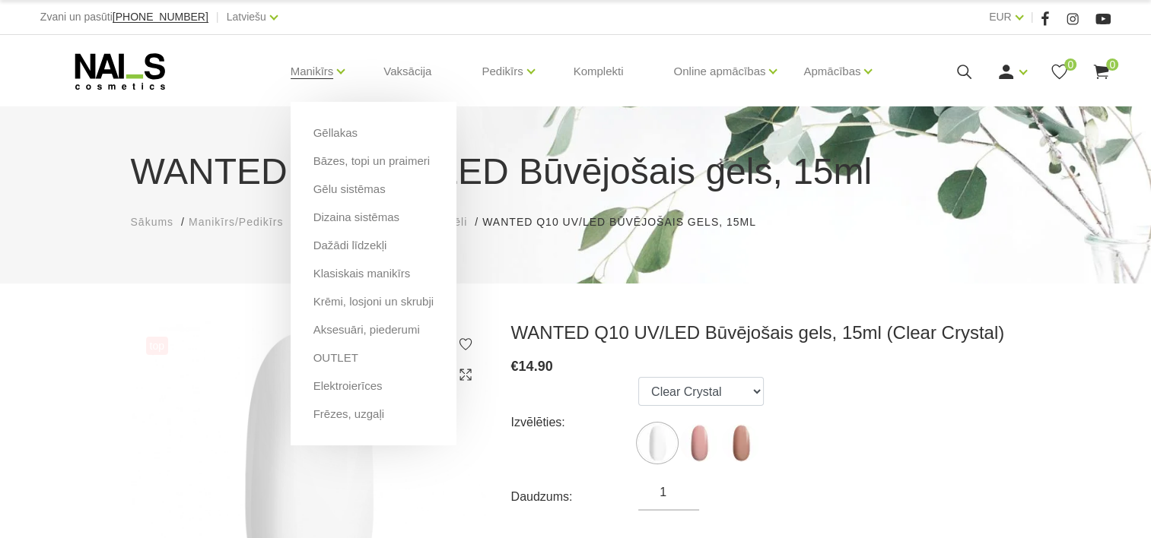
click at [338, 73] on li "Manikīrs Gēllakas Bāzes, topi un praimeri Gēlu sistēmas Dizaina sistēmas Dažādi…" at bounding box center [311, 71] width 81 height 61
click at [350, 131] on link "Gēllakas" at bounding box center [335, 133] width 44 height 17
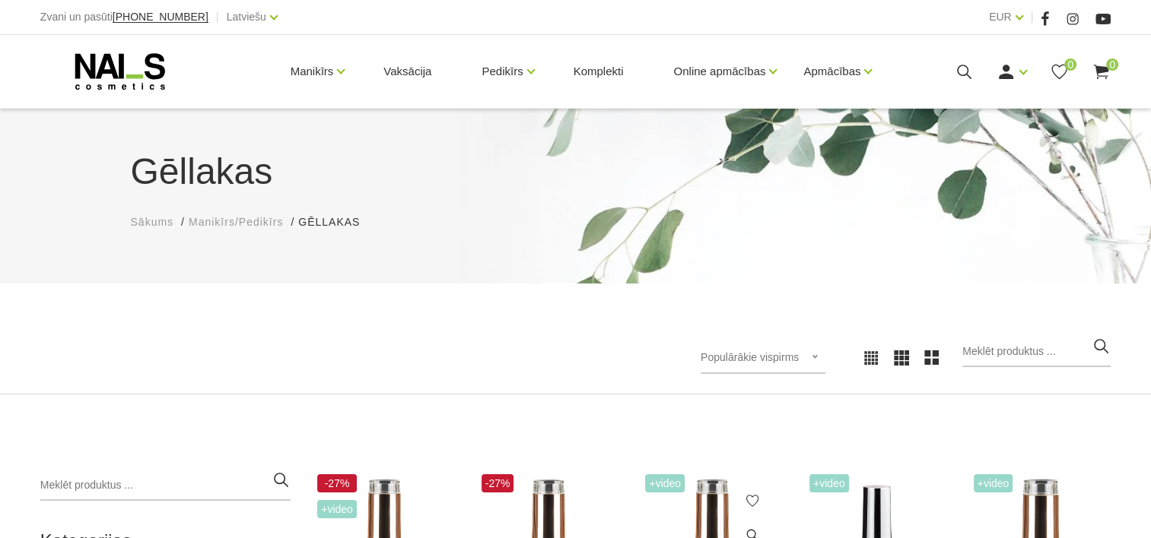
scroll to position [380, 0]
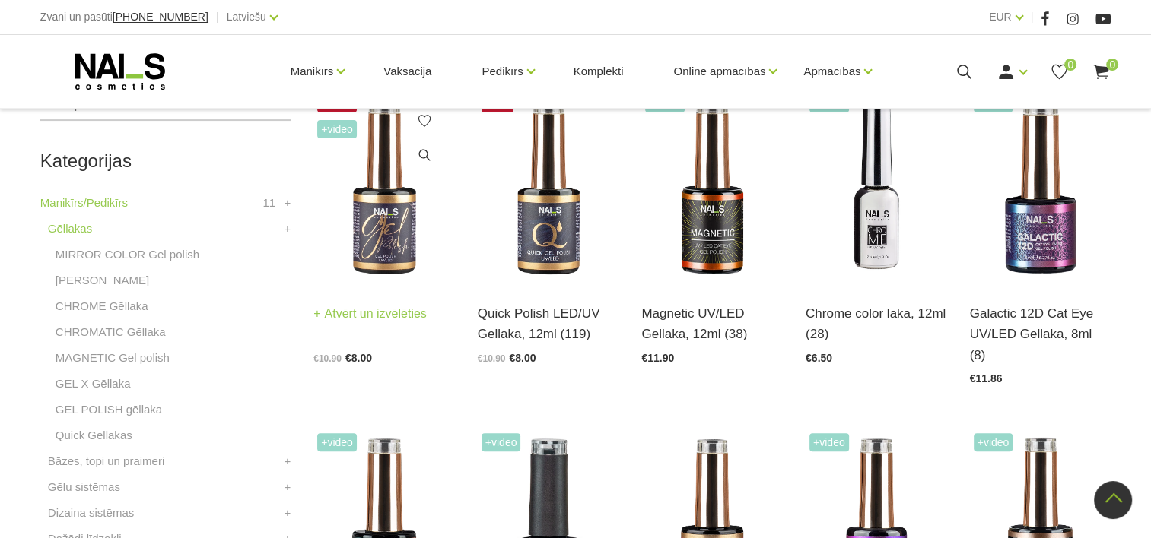
click at [406, 237] on img at bounding box center [383, 187] width 141 height 194
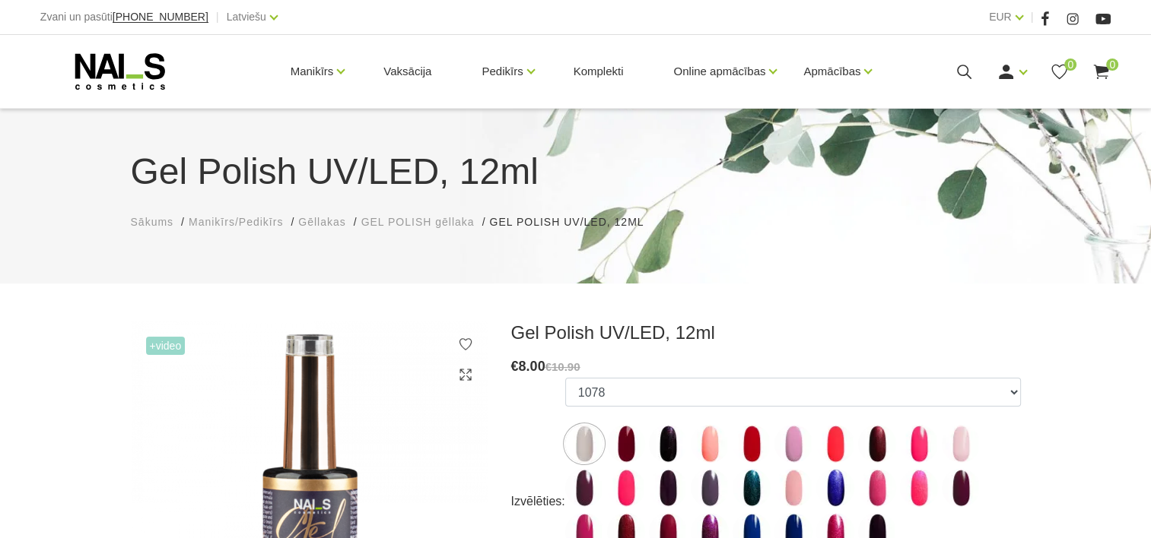
scroll to position [304, 0]
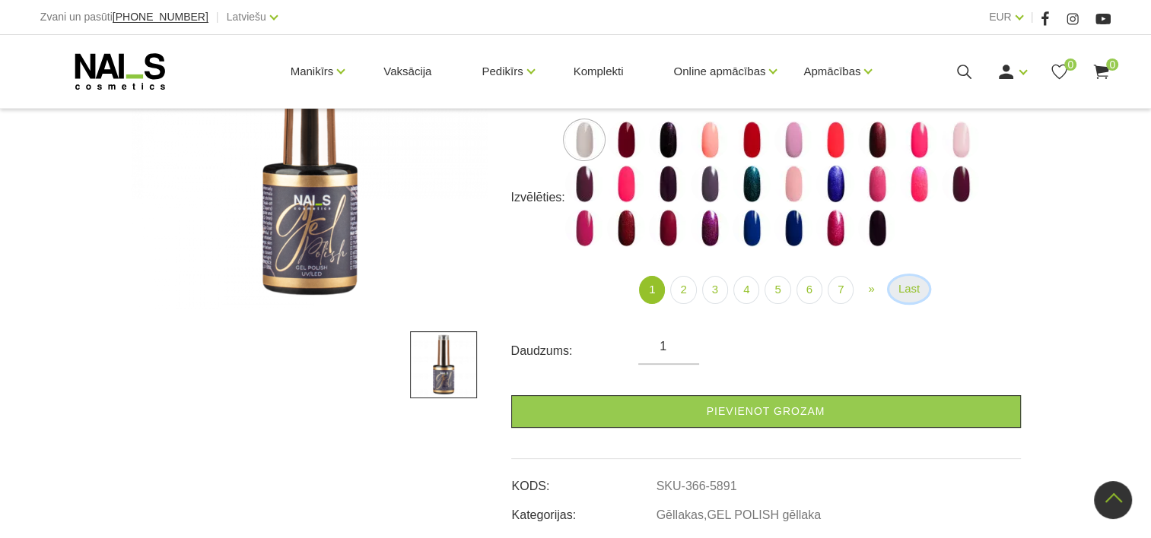
click at [913, 291] on link "Last" at bounding box center [909, 289] width 40 height 27
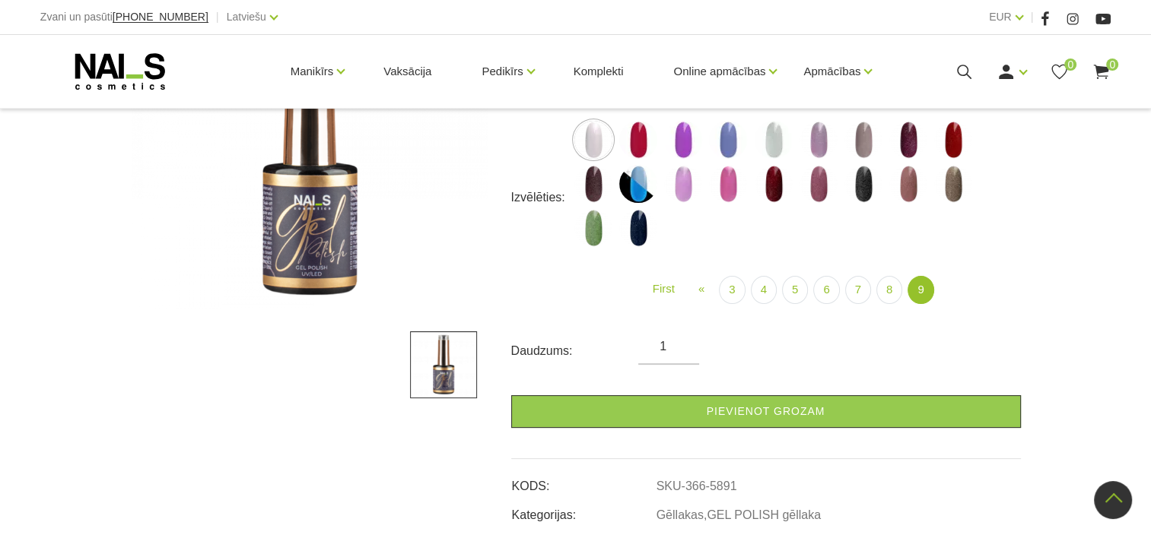
click at [913, 291] on link "9" at bounding box center [920, 290] width 26 height 28
click at [730, 291] on link "3" at bounding box center [732, 290] width 26 height 28
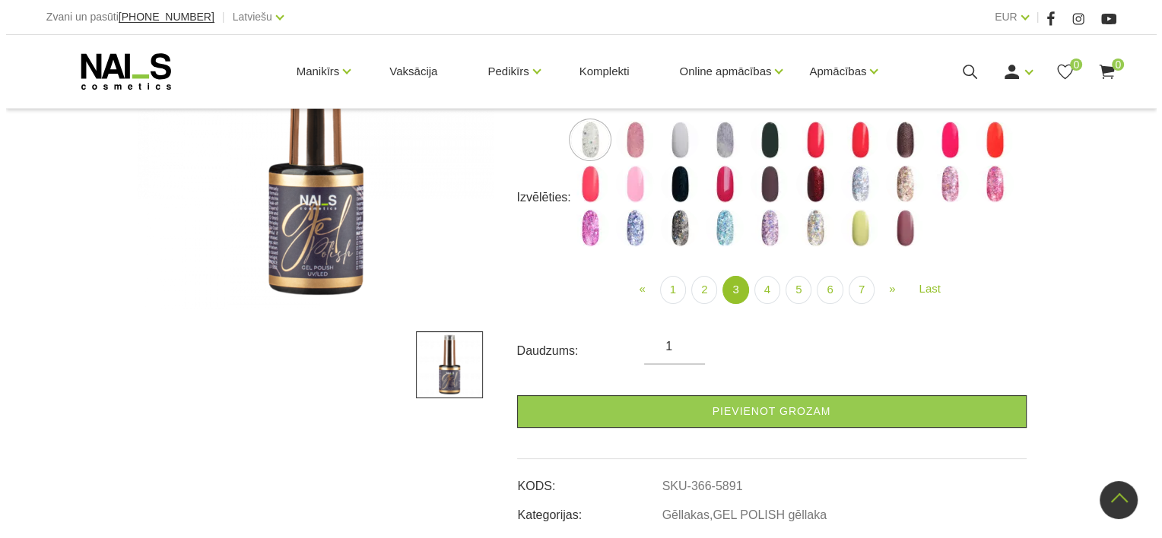
scroll to position [228, 0]
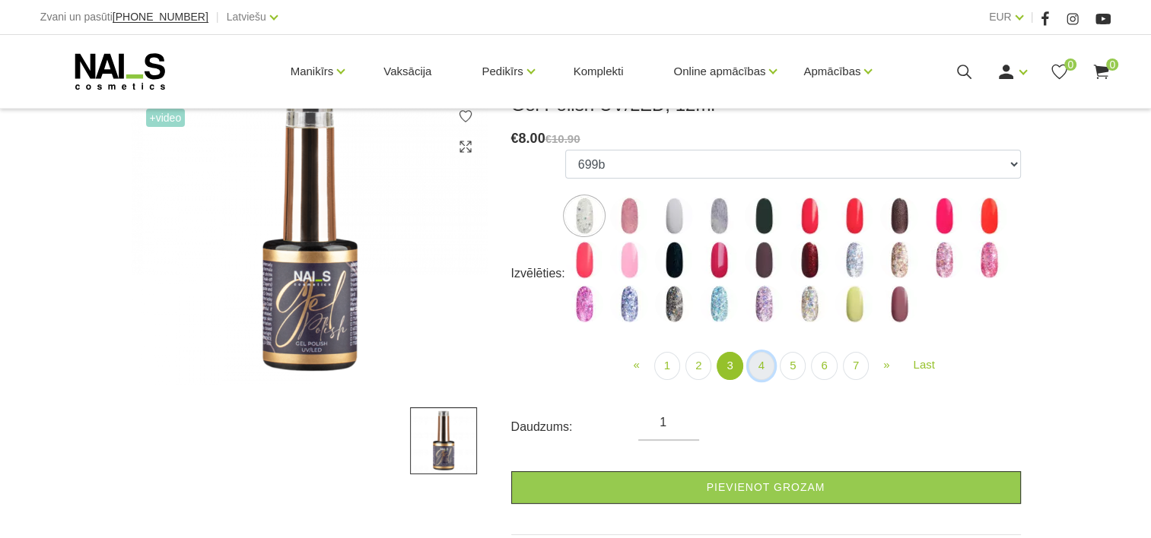
click at [760, 363] on link "4" at bounding box center [761, 366] width 26 height 28
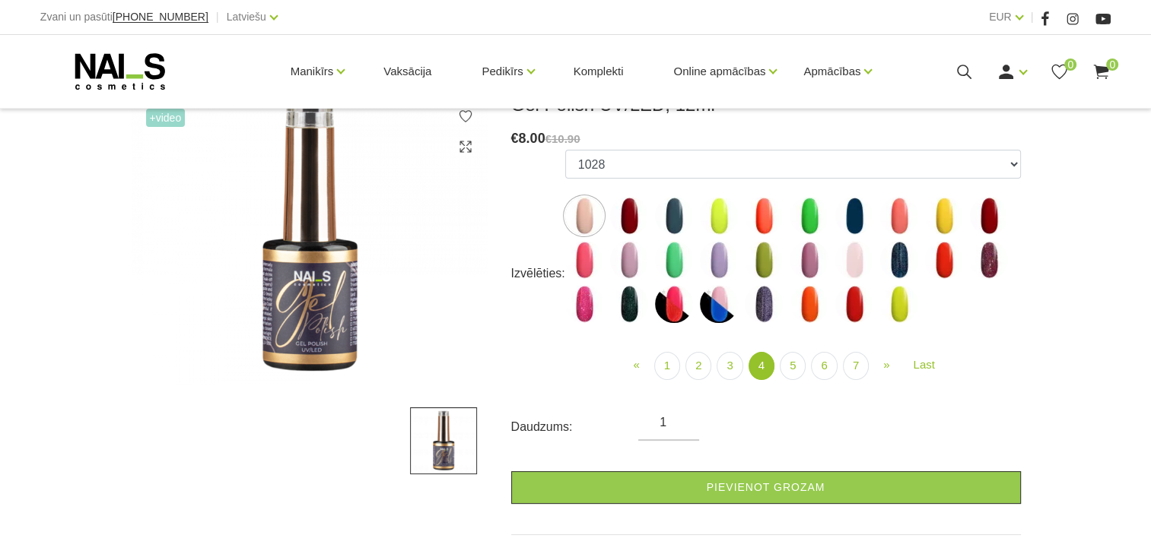
click at [704, 224] on img at bounding box center [719, 216] width 38 height 38
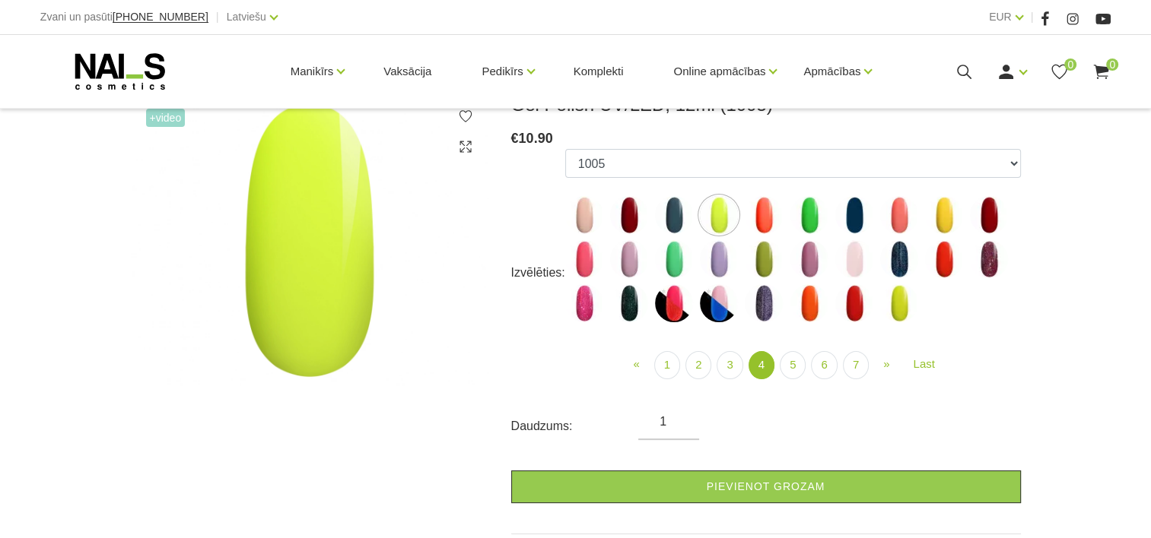
click at [948, 215] on img at bounding box center [944, 215] width 38 height 38
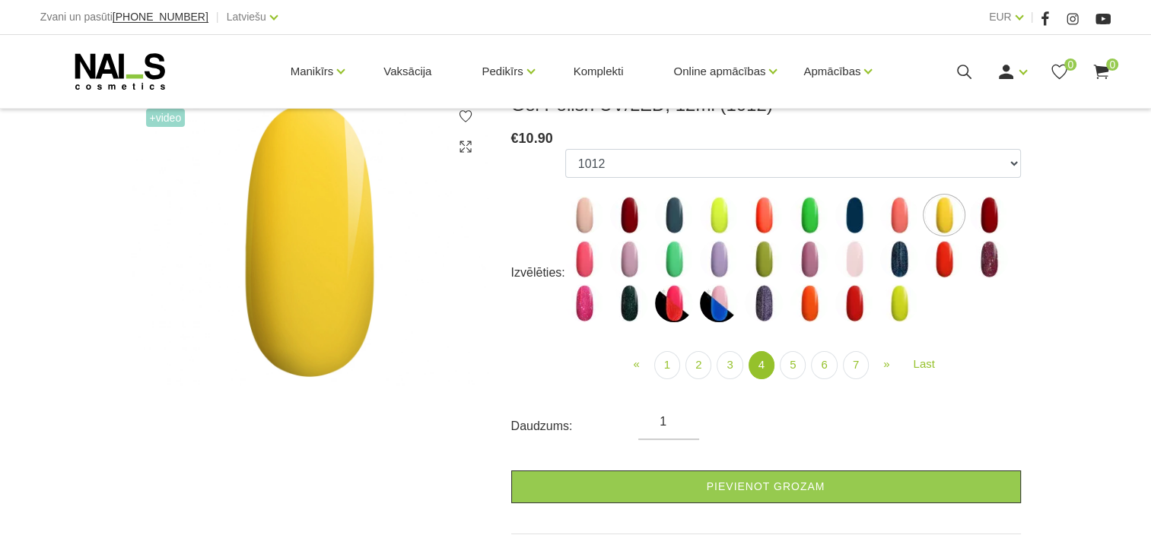
click at [901, 304] on img at bounding box center [899, 303] width 38 height 38
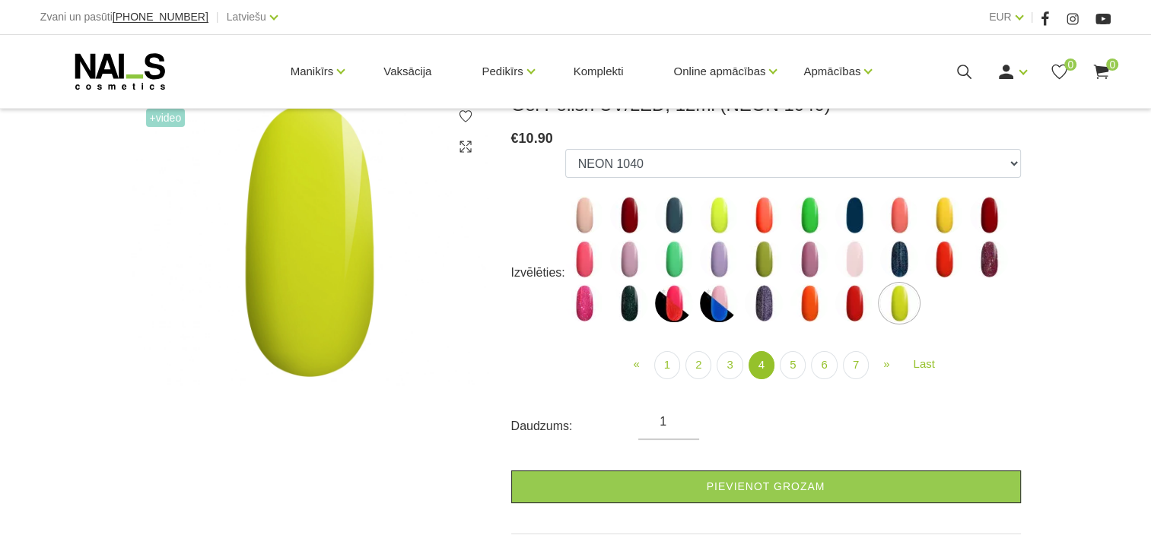
click at [943, 227] on img at bounding box center [944, 215] width 38 height 38
select select "4193"
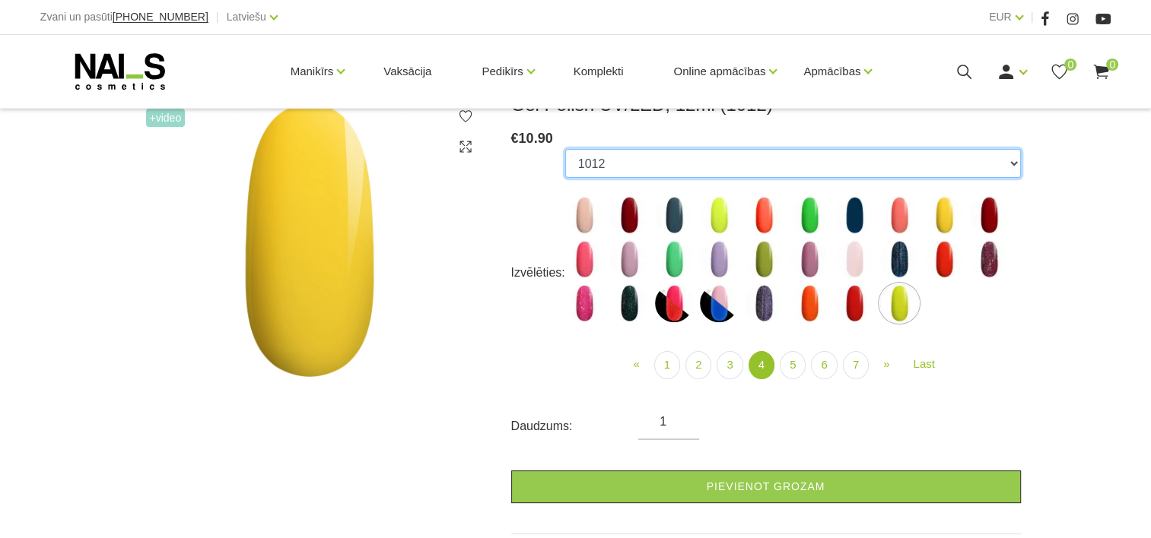
drag, startPoint x: 653, startPoint y: 163, endPoint x: 563, endPoint y: 163, distance: 89.7
click at [565, 163] on select "1078 1081 001g 001n 003c 008b 011n 012g 016n 020b 044v 065v 068p 069v 083g 085p…" at bounding box center [792, 163] width 455 height 29
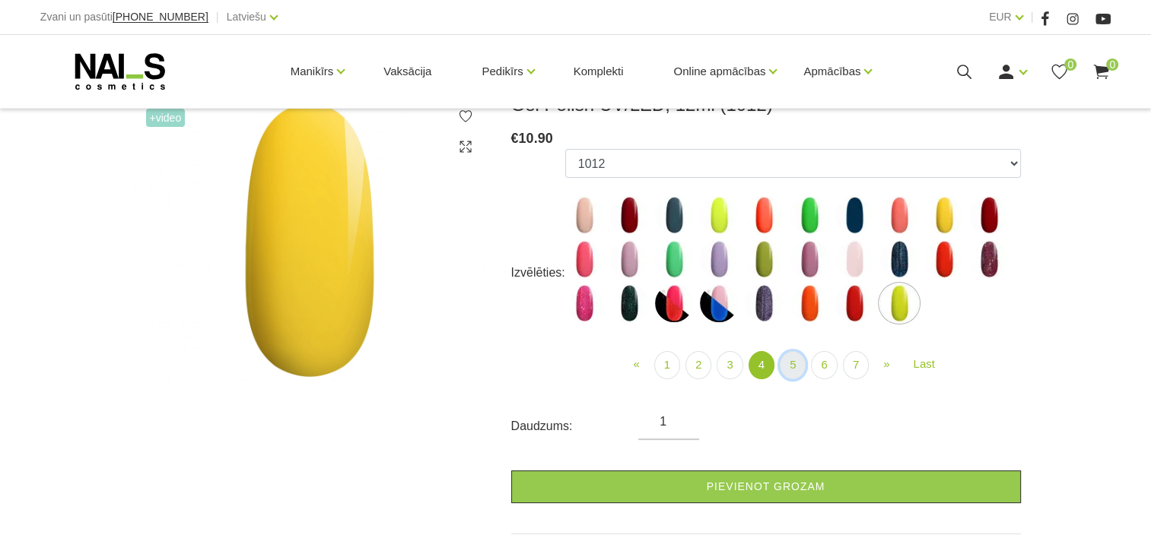
click at [786, 365] on link "5" at bounding box center [792, 365] width 26 height 28
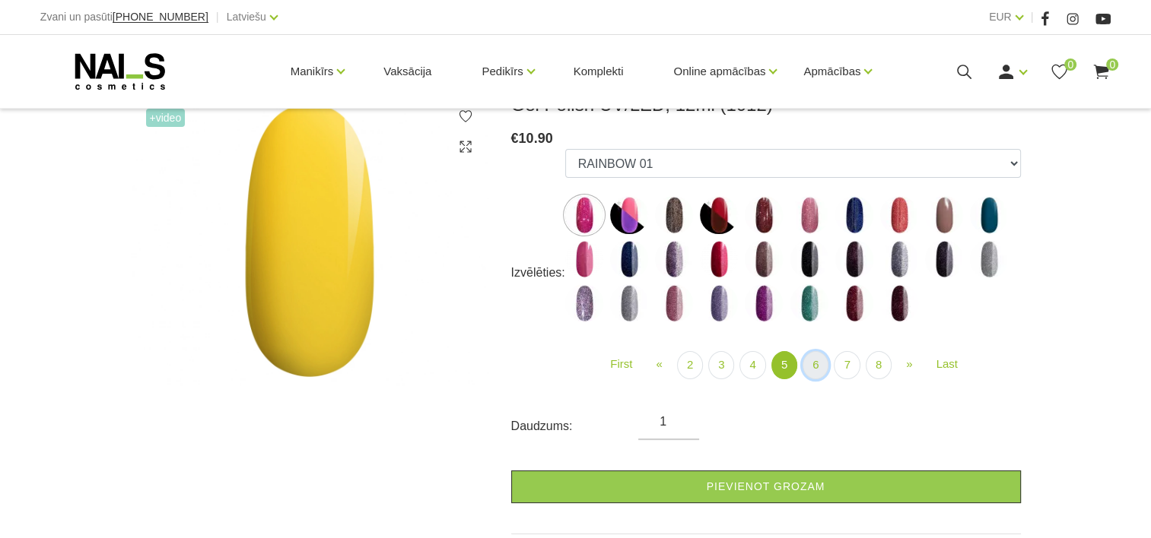
click at [809, 368] on link "6" at bounding box center [815, 365] width 26 height 28
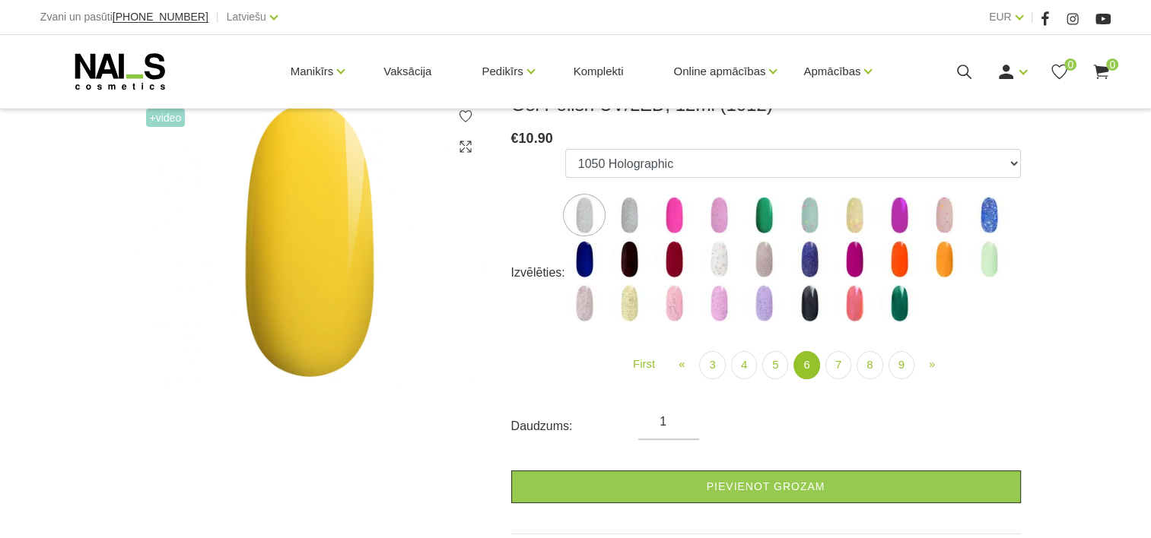
click at [854, 219] on img at bounding box center [854, 215] width 38 height 38
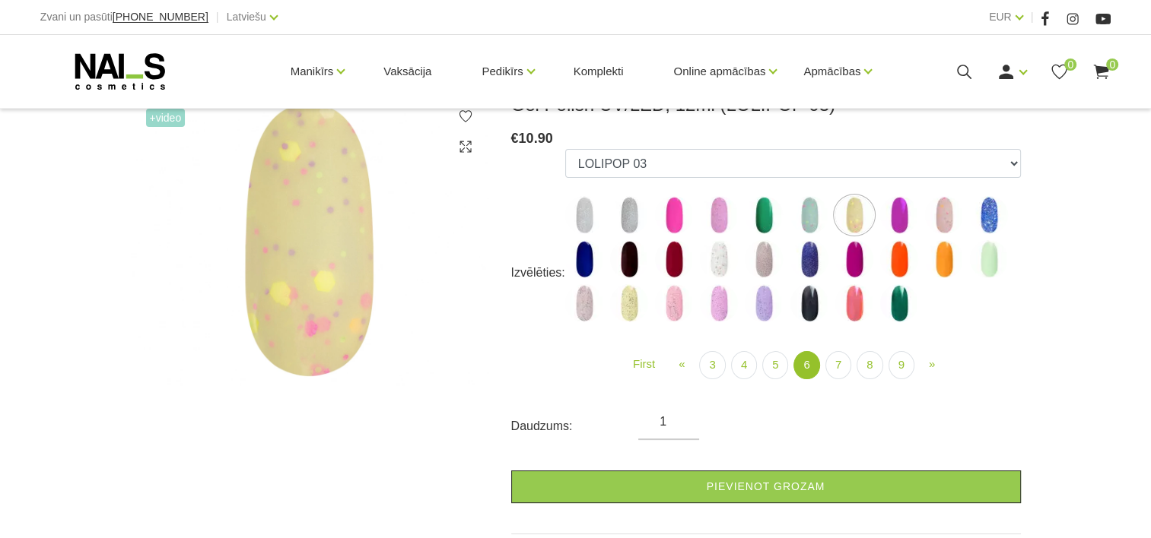
click at [989, 222] on img at bounding box center [989, 215] width 38 height 38
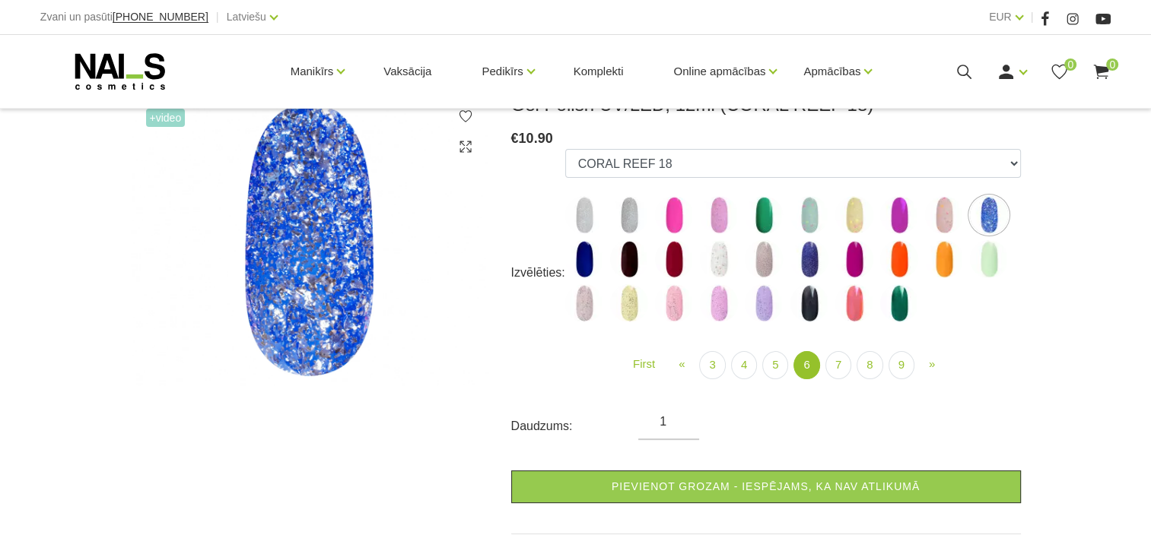
click at [671, 304] on img at bounding box center [674, 303] width 38 height 38
select select "5308"
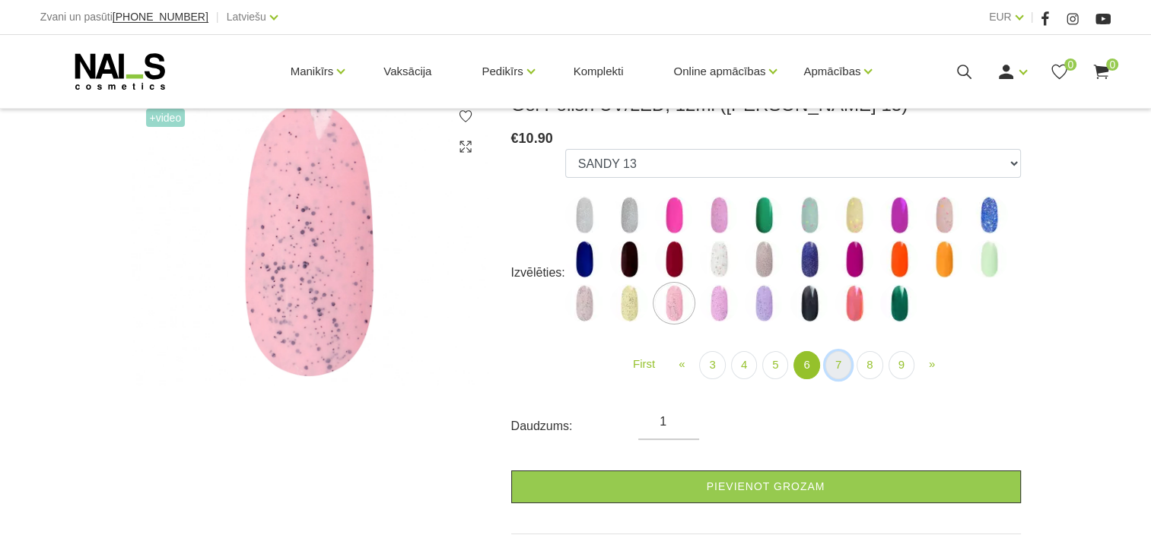
click at [836, 367] on link "7" at bounding box center [838, 365] width 26 height 28
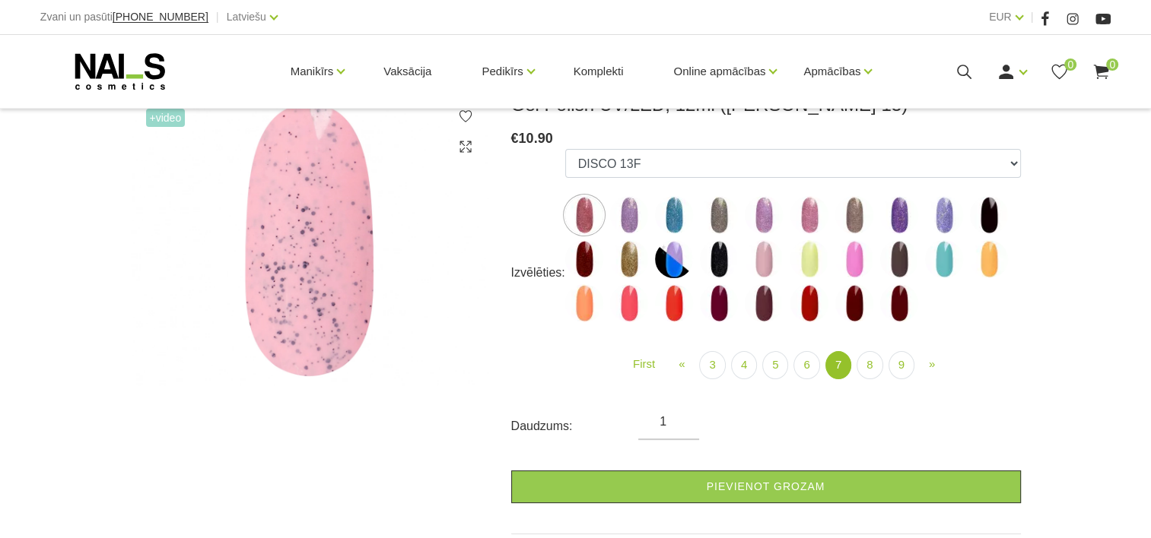
click at [809, 257] on img at bounding box center [809, 259] width 38 height 38
select select "5881"
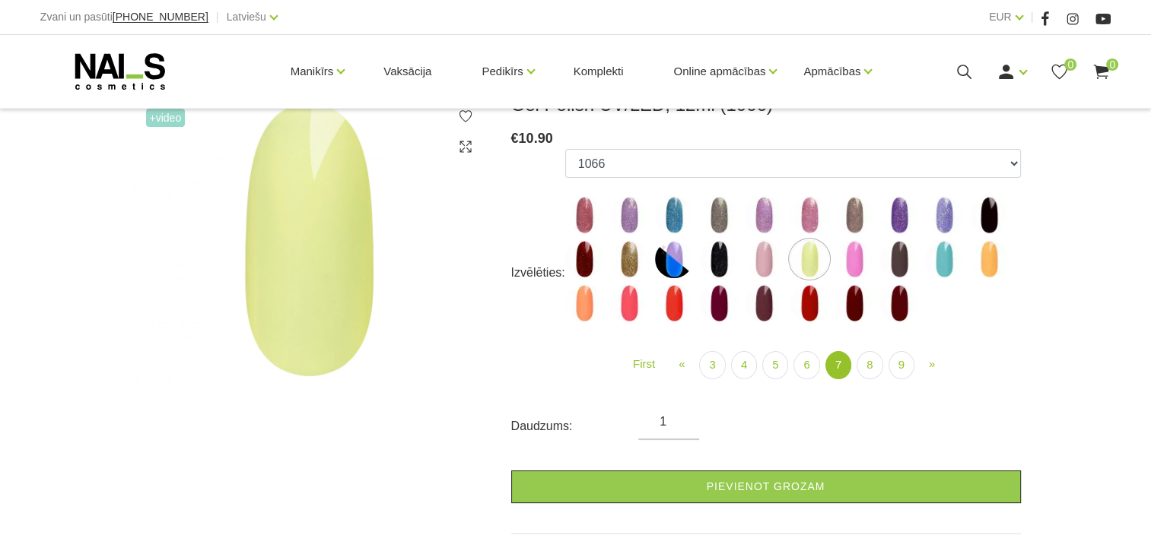
click at [853, 371] on ul "First « Prev 3 4 5 6 7 (current) »" at bounding box center [792, 365] width 455 height 28
click at [859, 370] on link "8" at bounding box center [869, 365] width 26 height 28
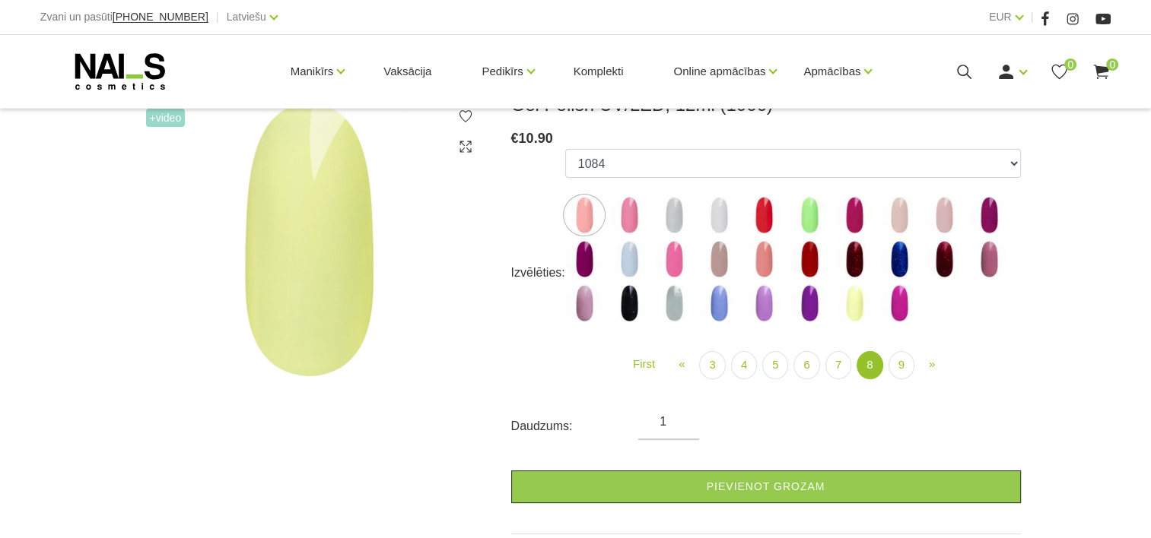
click at [724, 307] on img at bounding box center [719, 303] width 38 height 38
select select "6156"
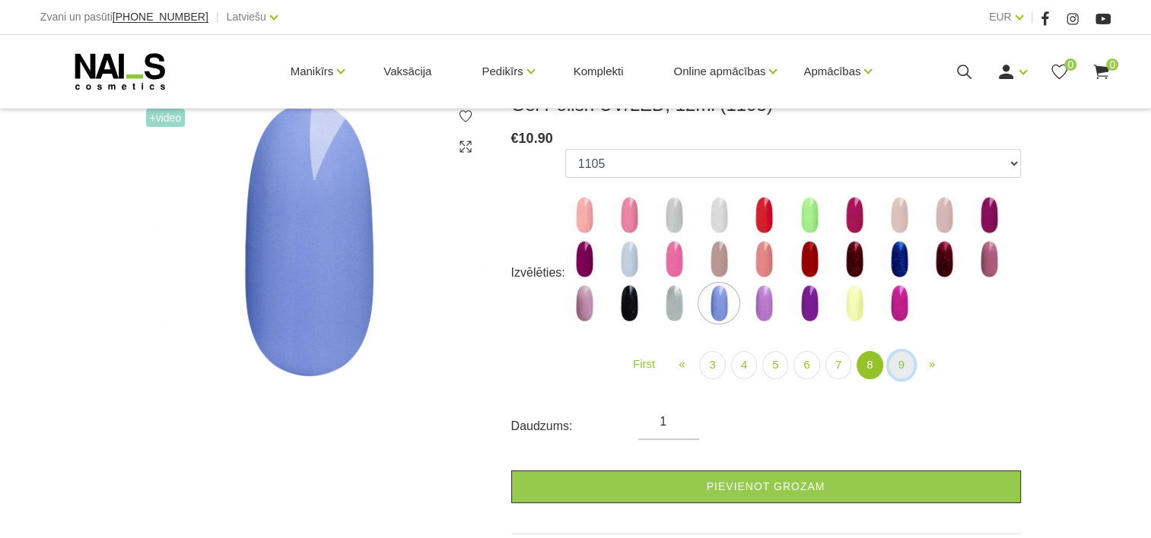
click at [902, 373] on link "9" at bounding box center [901, 365] width 26 height 28
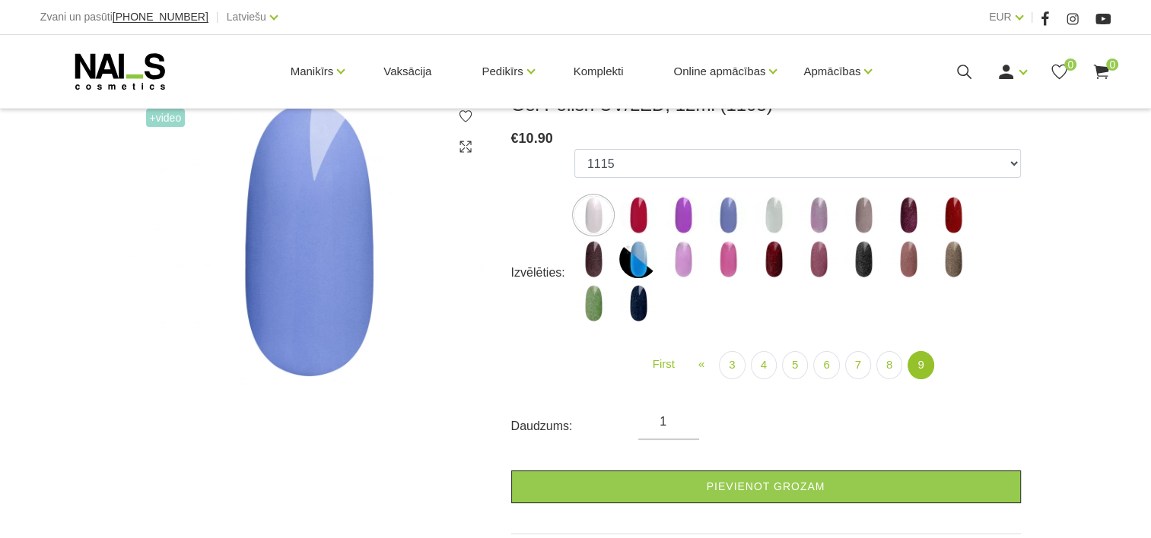
click at [733, 210] on img at bounding box center [728, 215] width 38 height 38
select select "6197"
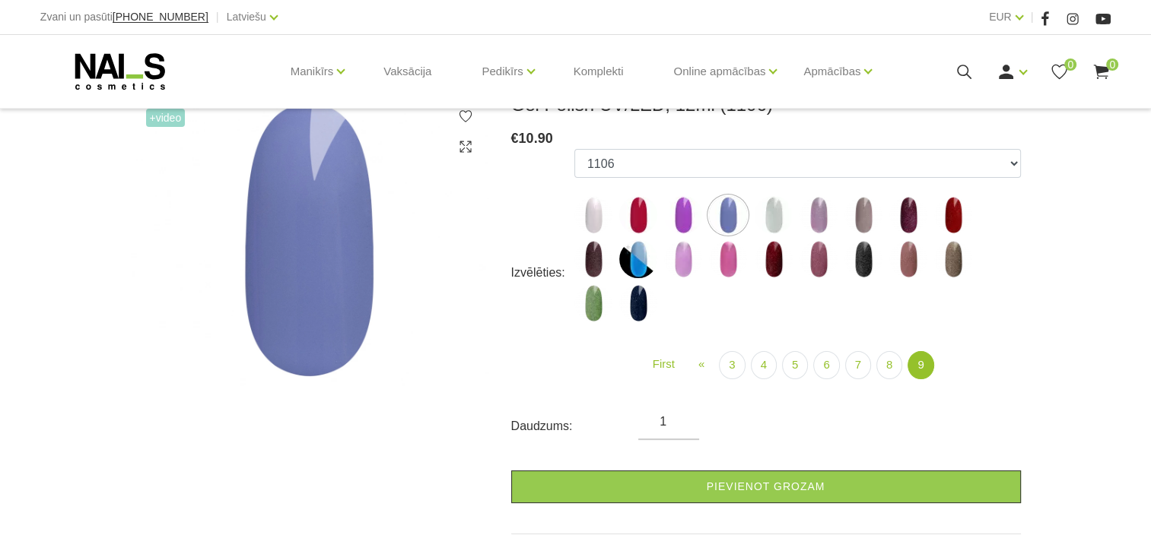
click at [964, 55] on div "Manikīrs Gēllakas Bāzes, topi un praimeri Gēlu sistēmas Dizaina sistēmas Dažādi…" at bounding box center [575, 71] width 1070 height 73
click at [964, 69] on icon at bounding box center [963, 71] width 19 height 19
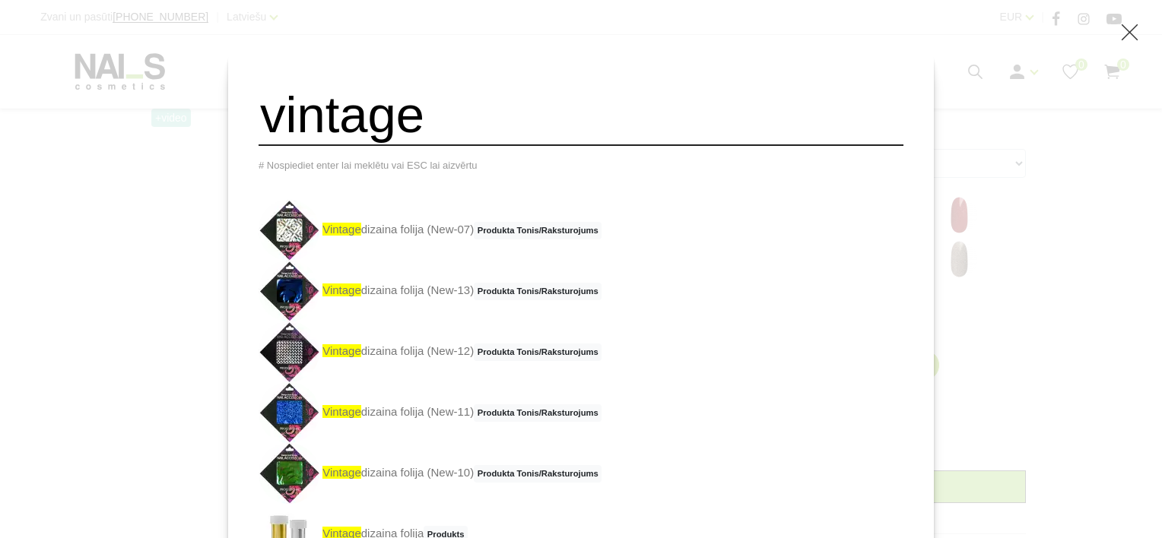
type input "vintage"
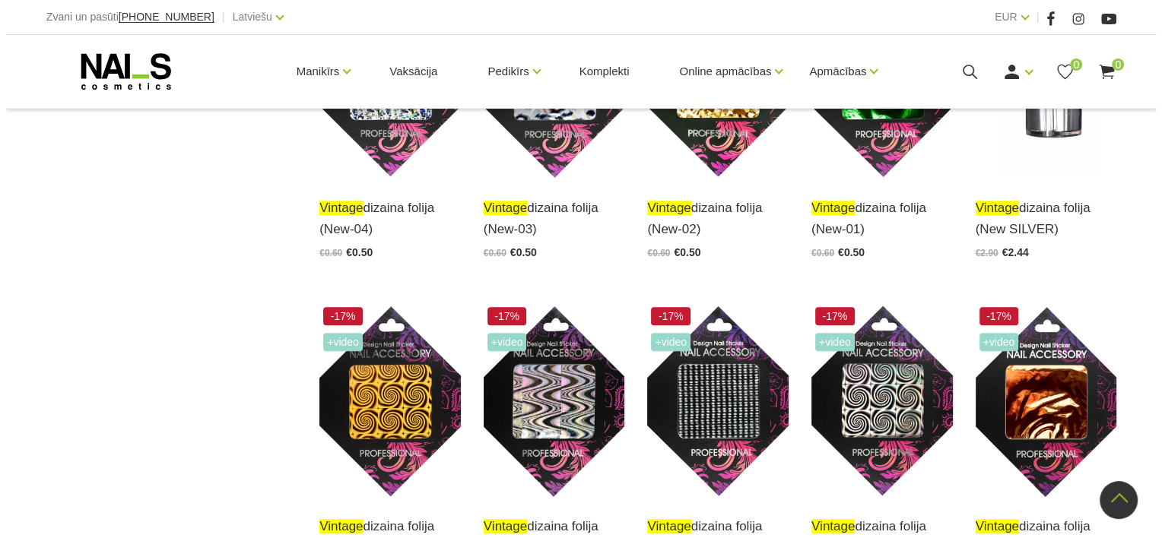
scroll to position [836, 0]
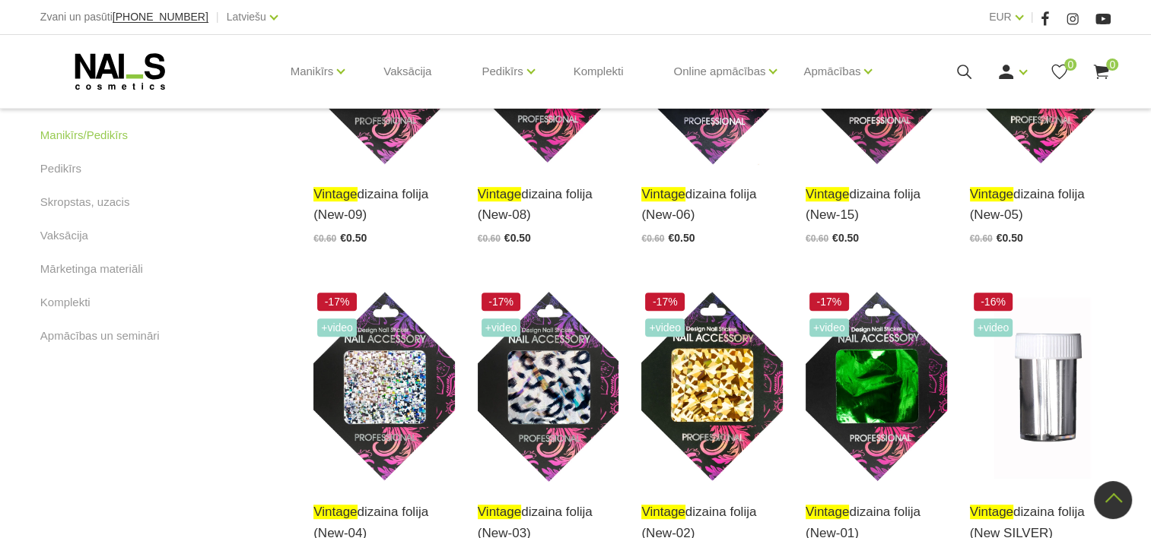
click at [967, 81] on div "Manikīrs Gēllakas Bāzes, topi un praimeri Gēlu sistēmas Dizaina sistēmas Dažādi…" at bounding box center [575, 71] width 1070 height 73
click at [966, 52] on div "Manikīrs Gēllakas Bāzes, topi un praimeri Gēlu sistēmas Dizaina sistēmas Dažādi…" at bounding box center [575, 71] width 1070 height 73
click at [967, 69] on use at bounding box center [964, 72] width 14 height 14
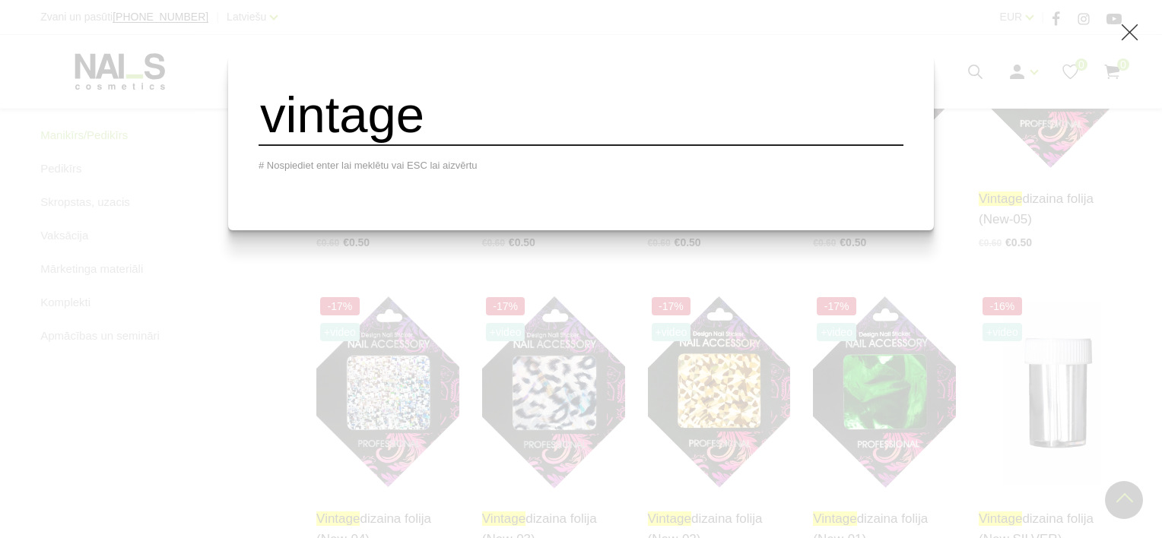
click at [353, 118] on input "vintage" at bounding box center [581, 115] width 645 height 62
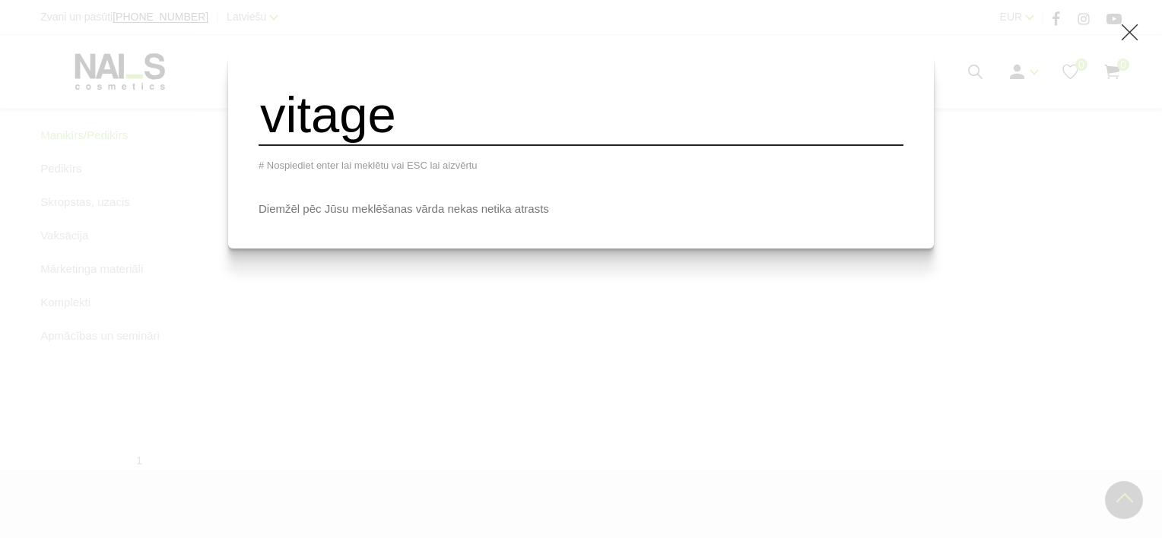
click at [351, 129] on input "vitage" at bounding box center [581, 115] width 645 height 62
type input "vitrage"
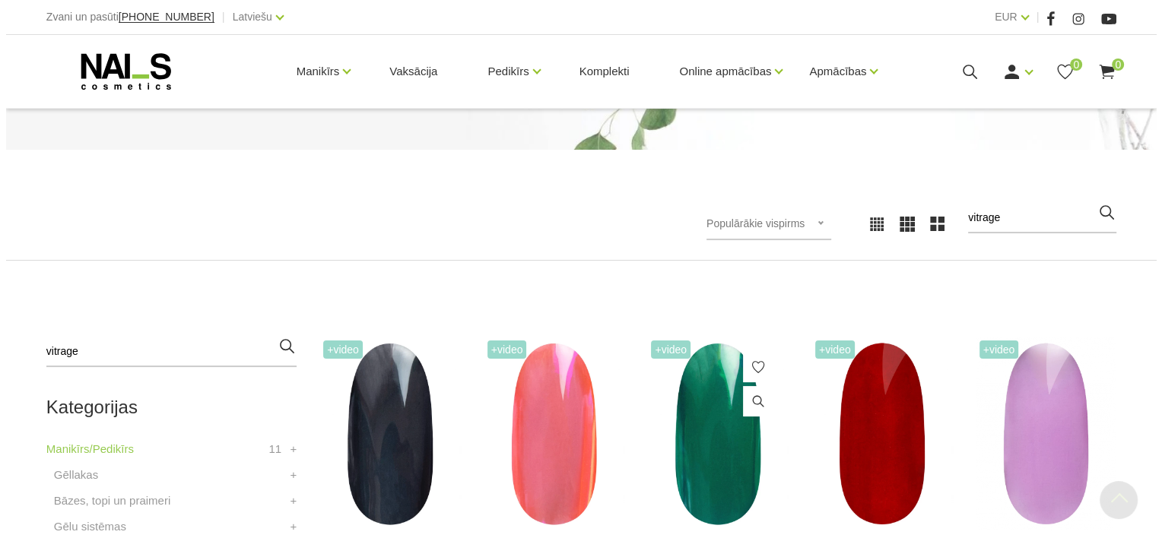
scroll to position [456, 0]
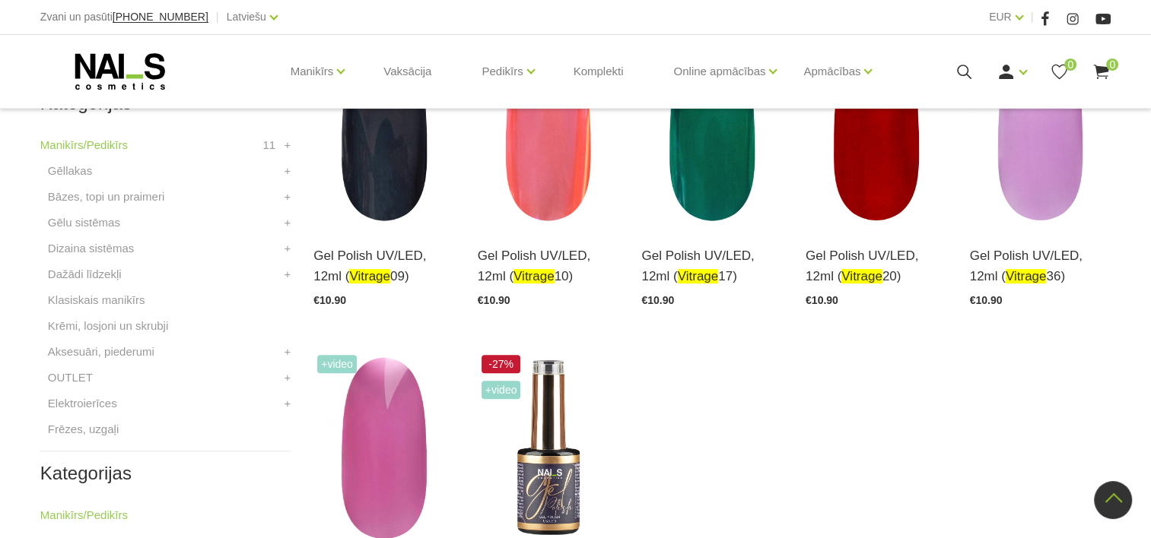
click at [963, 75] on use at bounding box center [964, 72] width 14 height 14
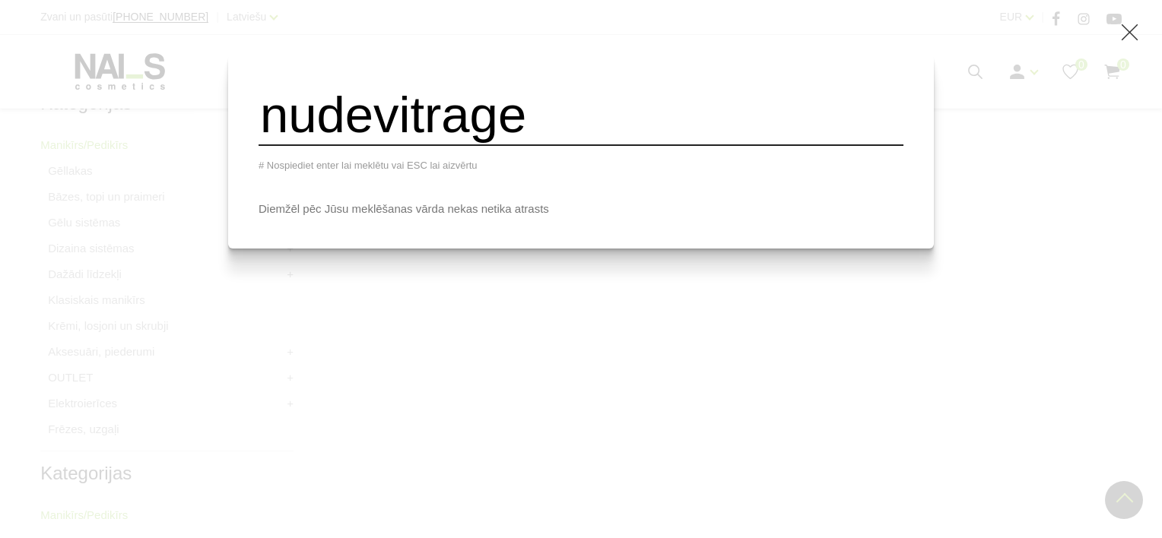
click at [639, 146] on input "nudevitrage" at bounding box center [581, 115] width 645 height 62
type input "nude base"
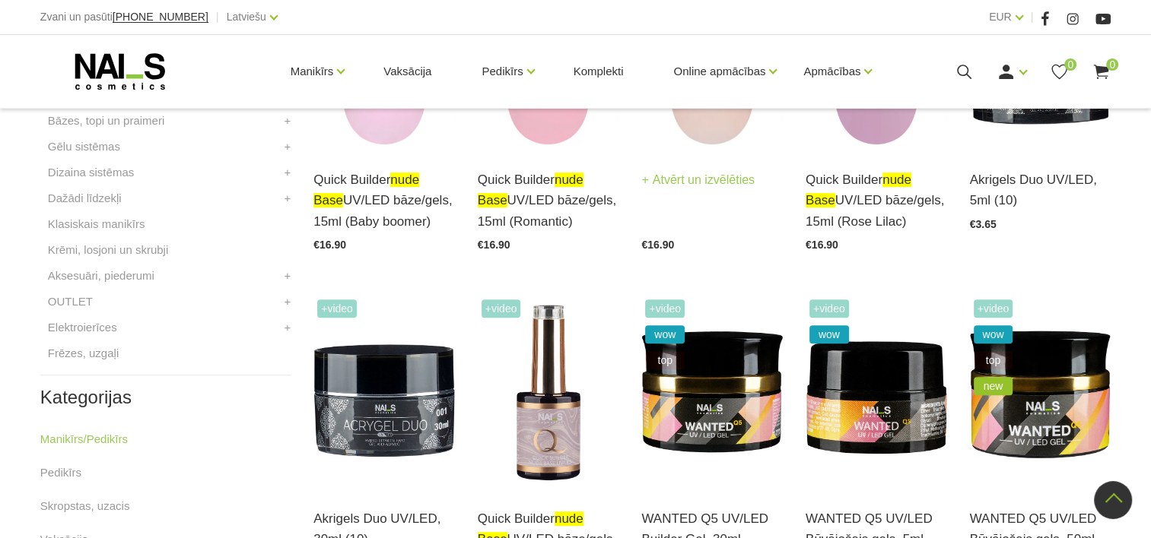
scroll to position [456, 0]
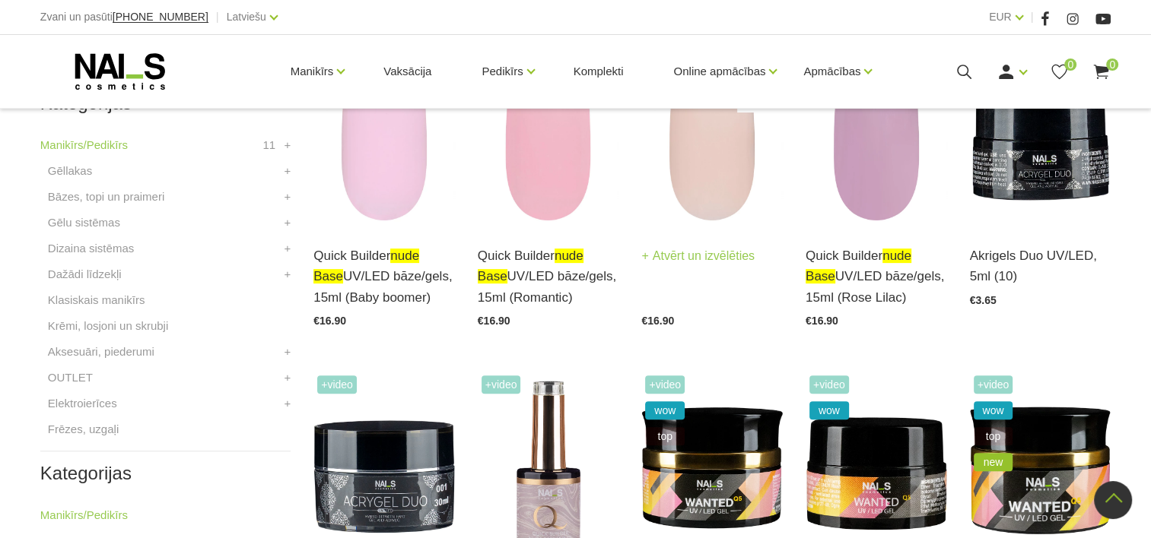
click at [722, 182] on img at bounding box center [711, 130] width 141 height 194
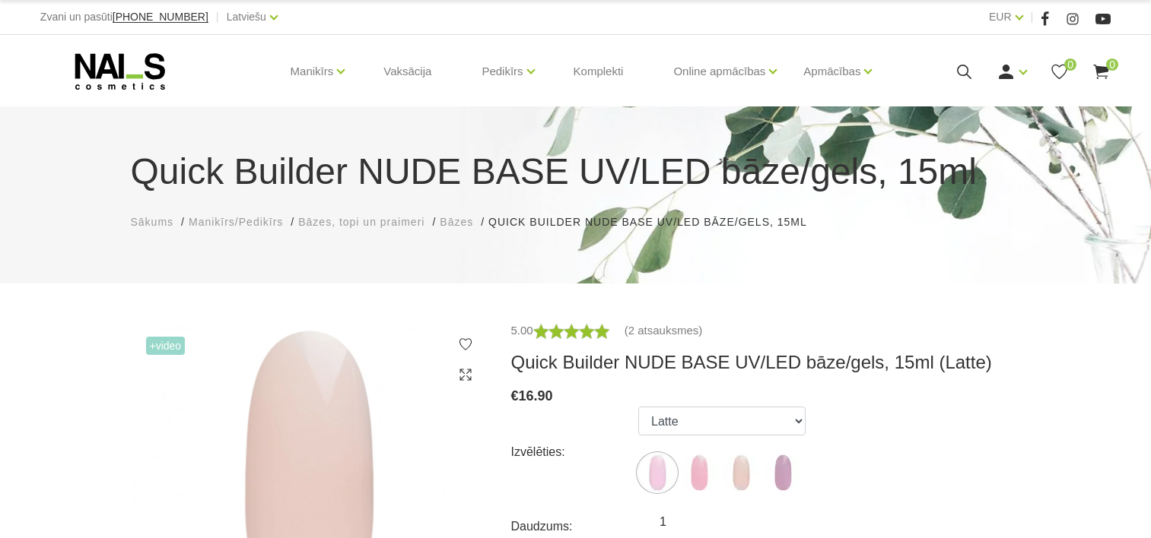
select select "5872"
click at [739, 483] on img at bounding box center [741, 473] width 38 height 38
